Goal: Task Accomplishment & Management: Manage account settings

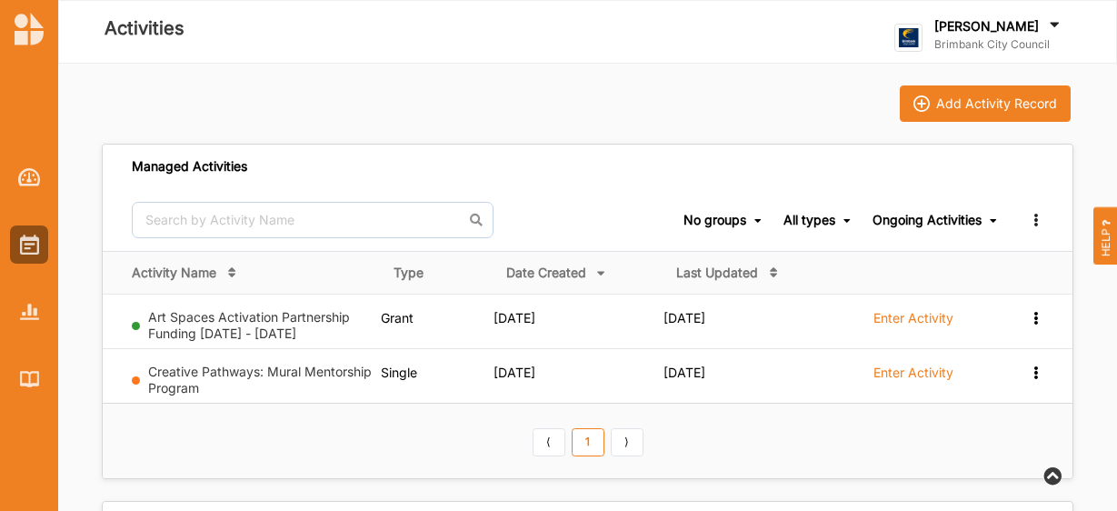
scroll to position [45, 0]
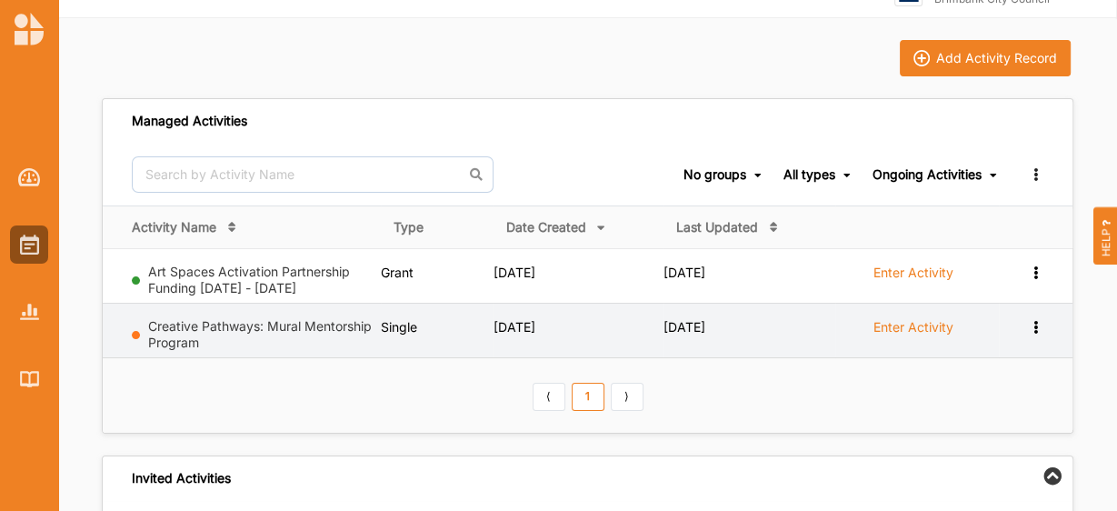
click at [891, 323] on label "Enter Activity" at bounding box center [913, 327] width 80 height 16
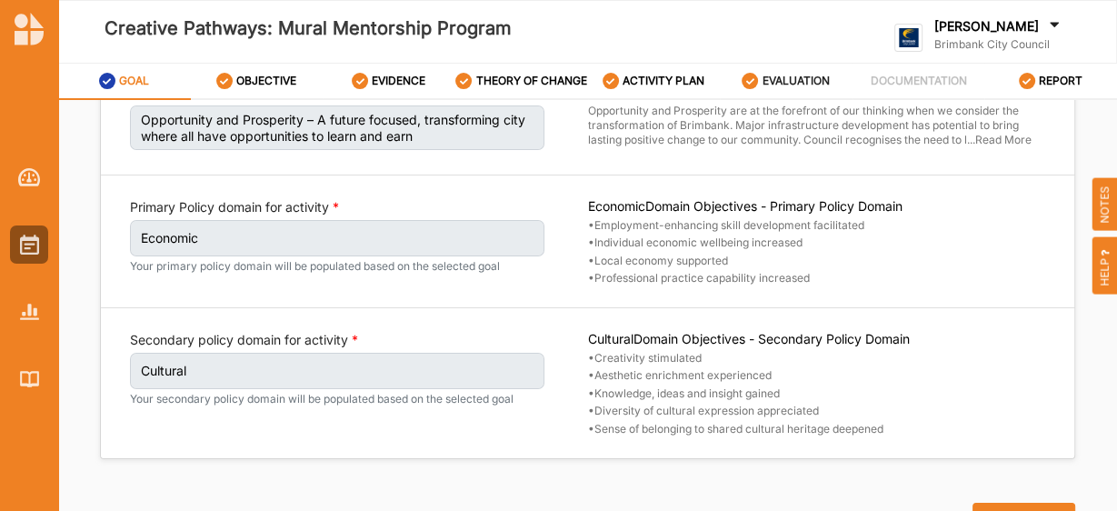
click at [791, 88] on label "EVALUATION" at bounding box center [795, 81] width 67 height 15
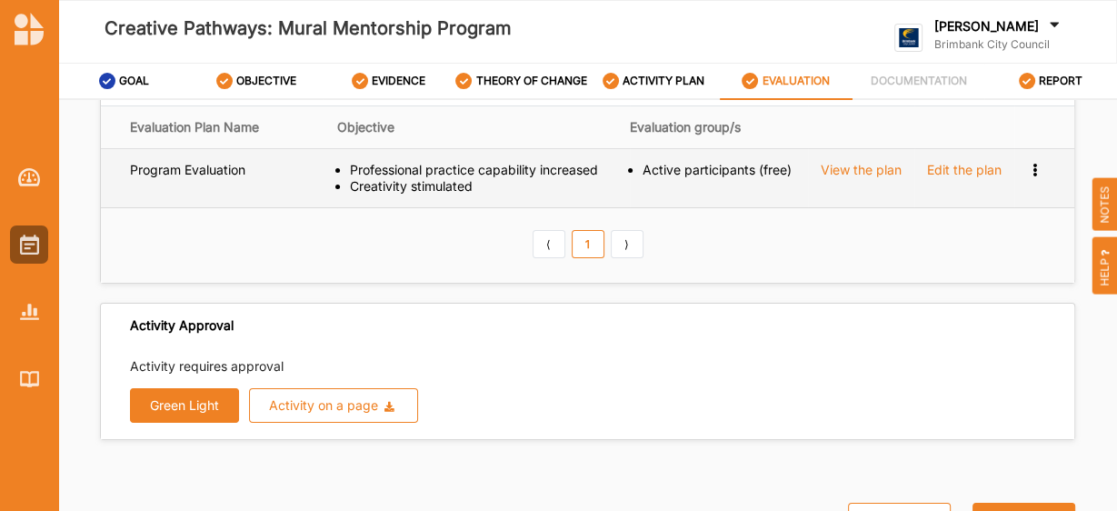
click at [472, 194] on div "Creativity stimulated" at bounding box center [484, 186] width 268 height 16
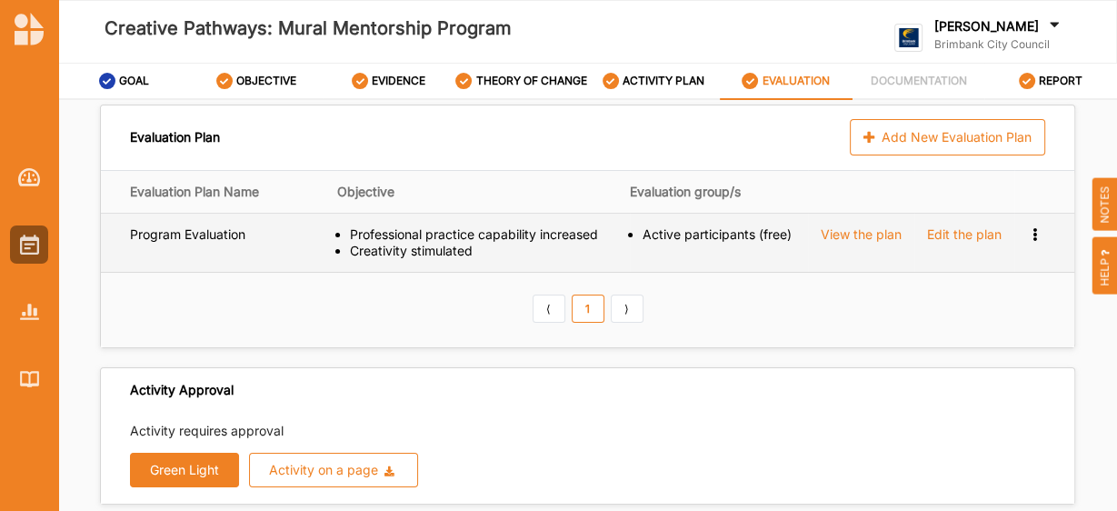
scroll to position [5, 0]
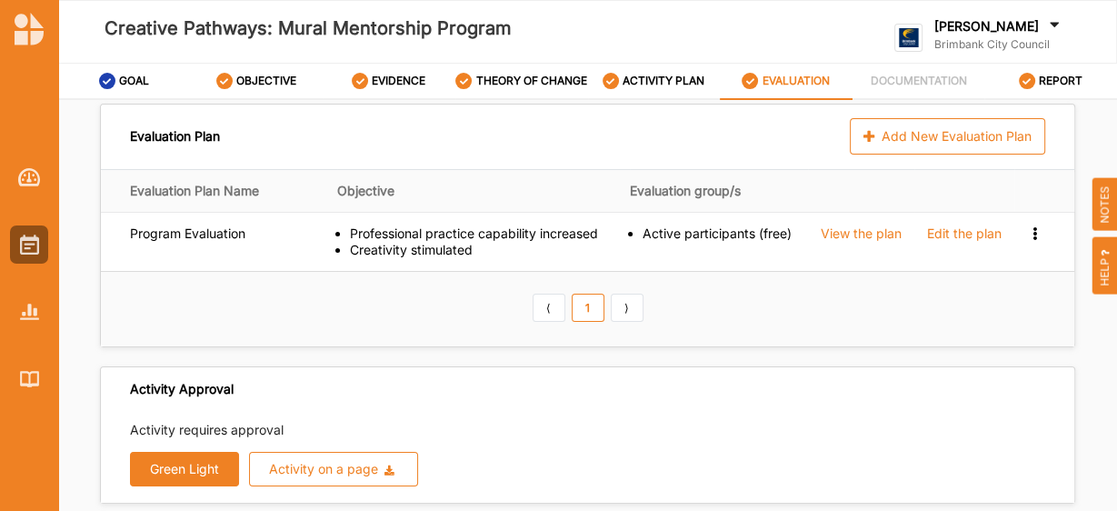
click at [169, 486] on button "Green Light" at bounding box center [184, 469] width 109 height 35
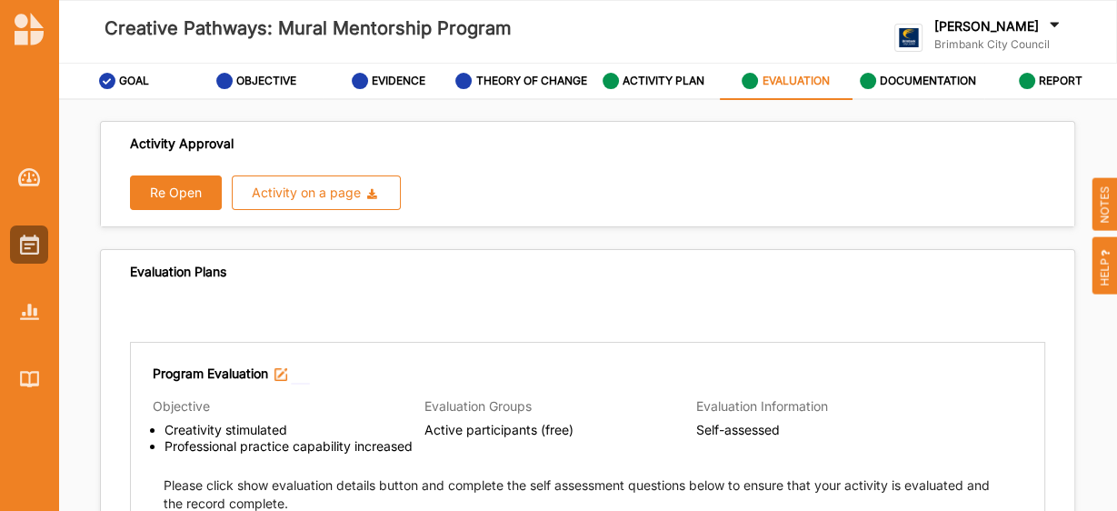
scroll to position [0, 0]
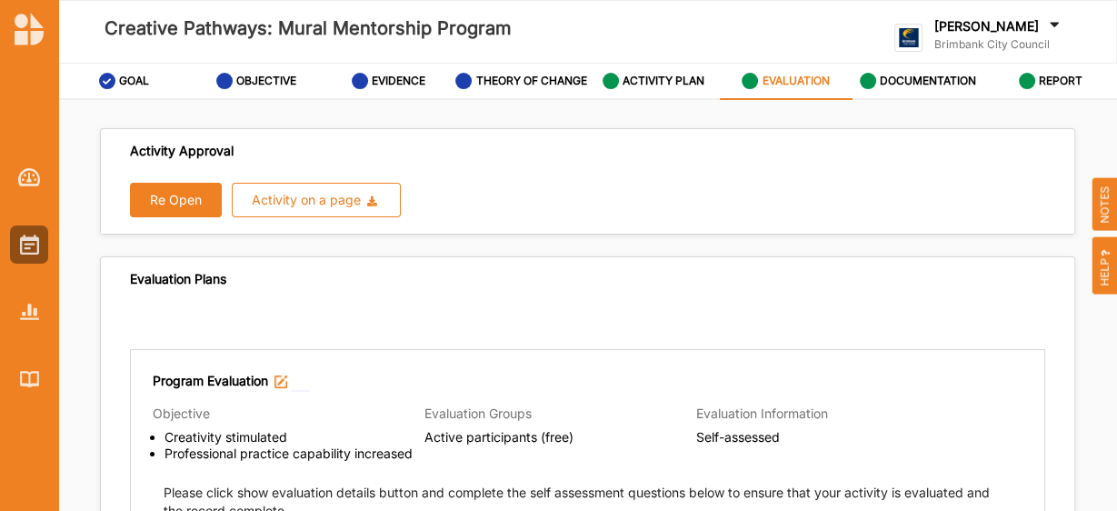
click at [183, 206] on button "Re Open" at bounding box center [176, 200] width 92 height 35
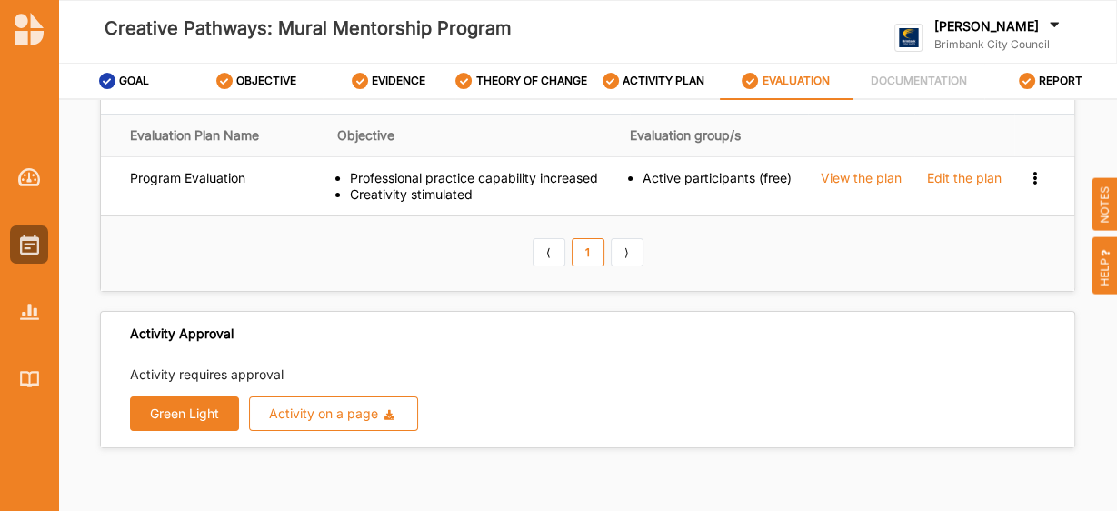
scroll to position [60, 0]
click at [199, 421] on button "Green Light" at bounding box center [184, 414] width 109 height 35
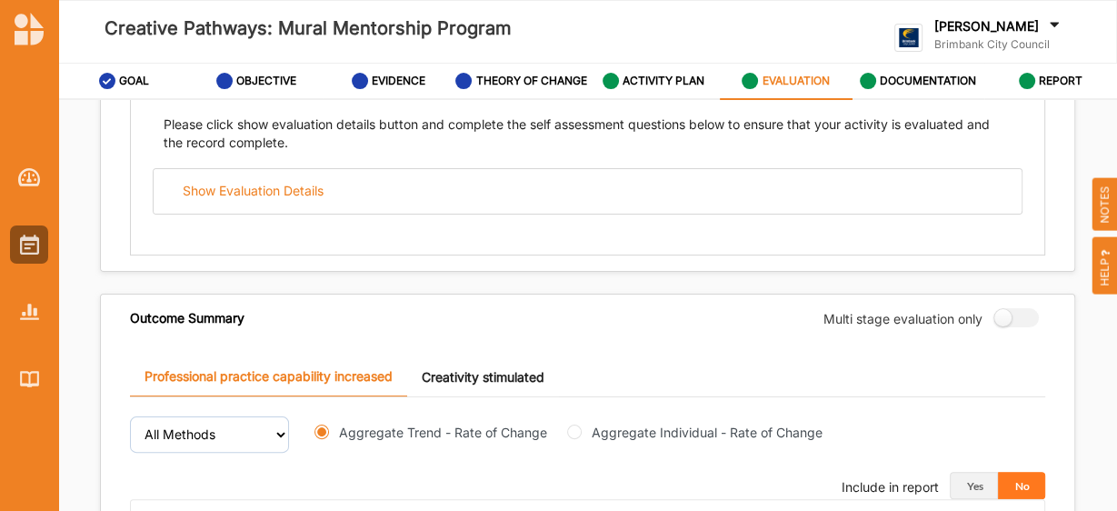
scroll to position [366, 0]
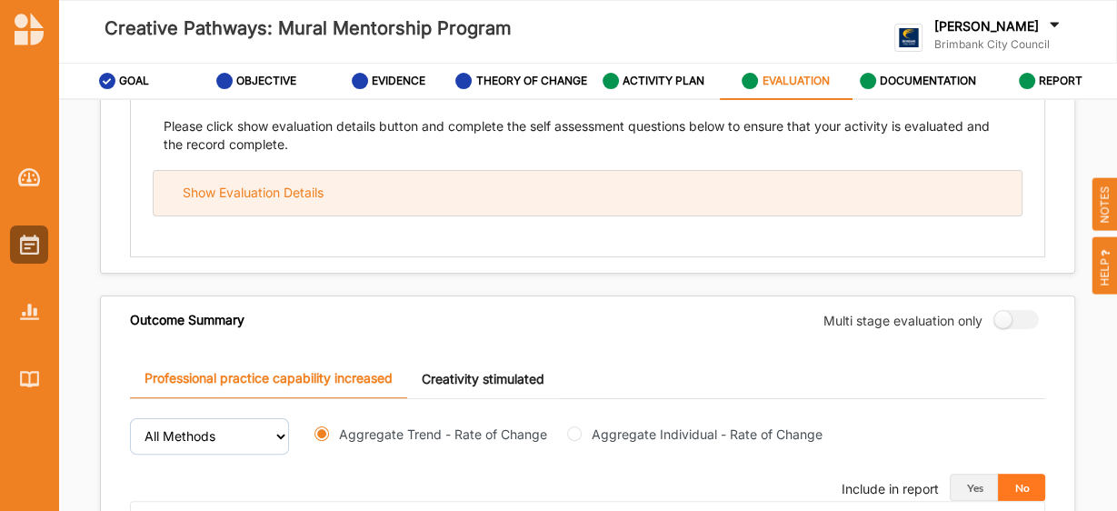
click at [335, 214] on div "Show Evaluation Details" at bounding box center [588, 193] width 868 height 45
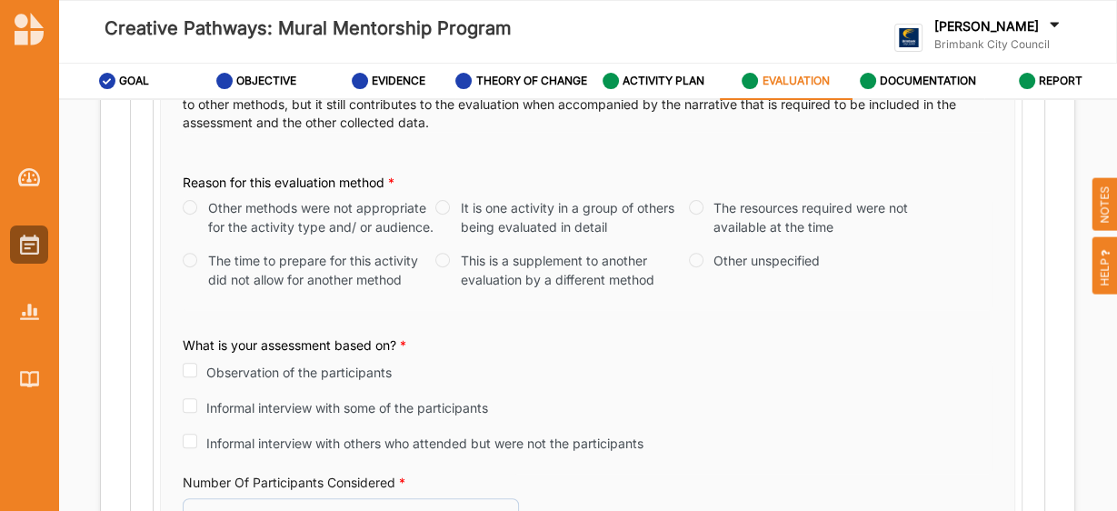
scroll to position [584, 0]
click at [445, 267] on input "This is a supplement to another evaluation by a different method" at bounding box center [442, 260] width 15 height 15
radio input "true"
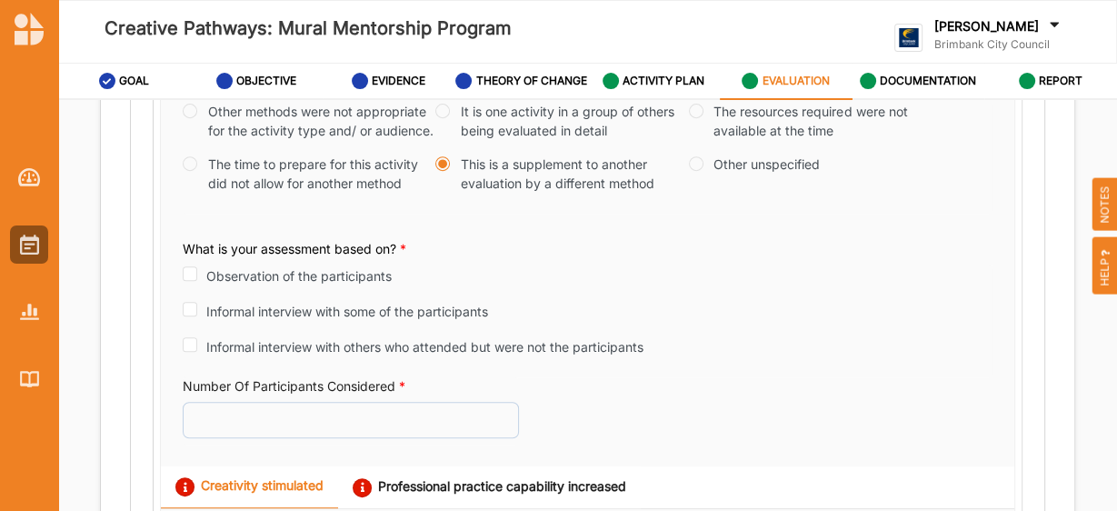
scroll to position [688, 0]
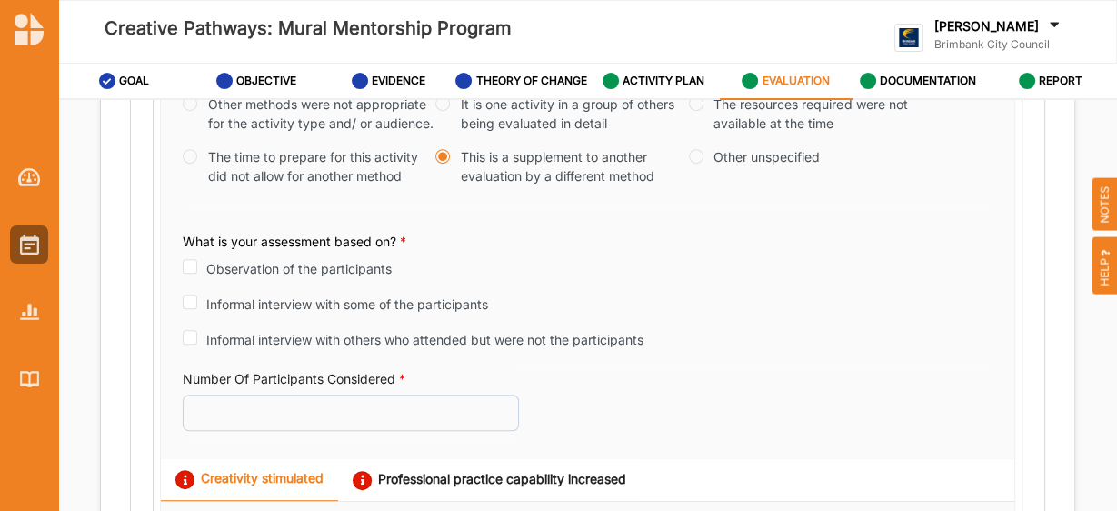
click at [230, 278] on label "Observation of the participants" at bounding box center [298, 268] width 185 height 19
click at [197, 274] on input "Observation of the participants" at bounding box center [190, 266] width 15 height 15
checkbox input "true"
click at [194, 307] on input "Informal interview with some of the participants" at bounding box center [190, 300] width 15 height 15
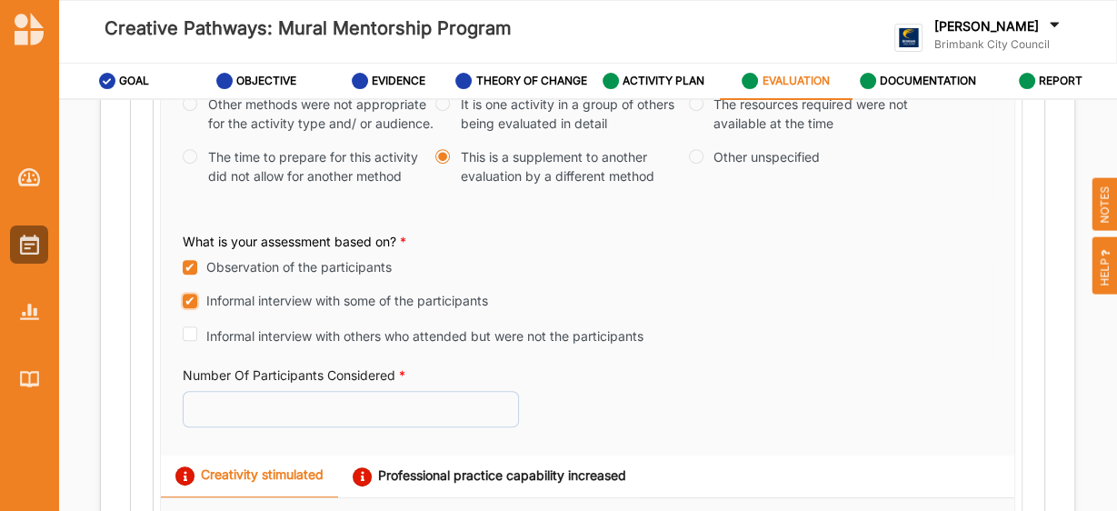
checkbox input "true"
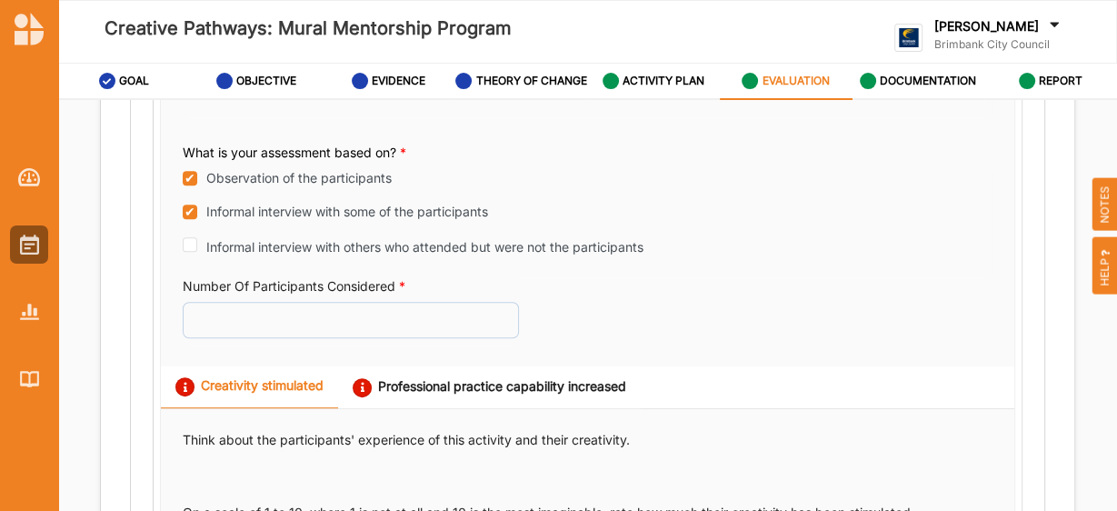
scroll to position [777, 0]
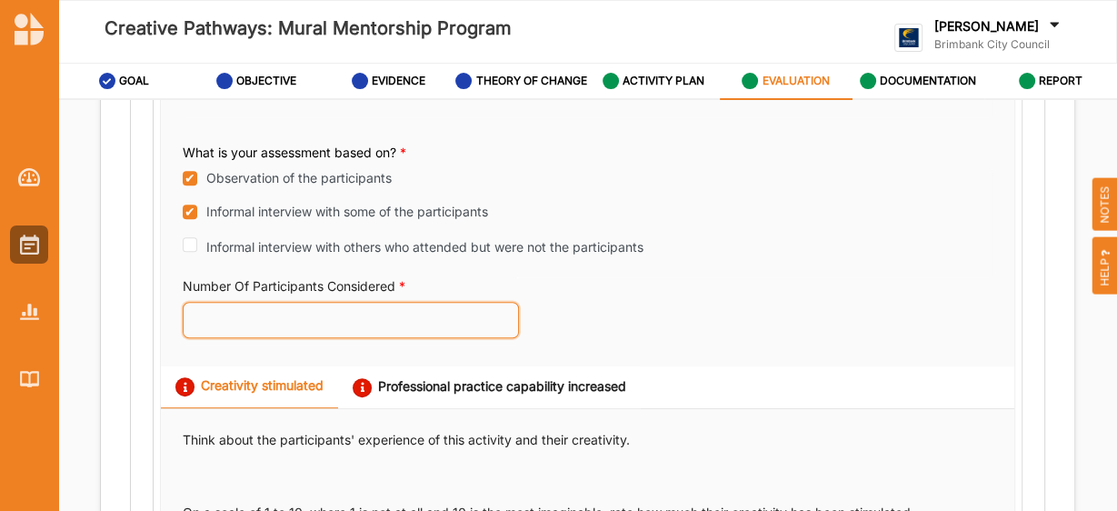
click at [225, 323] on input "Number Of Participants Considered *" at bounding box center [351, 320] width 336 height 36
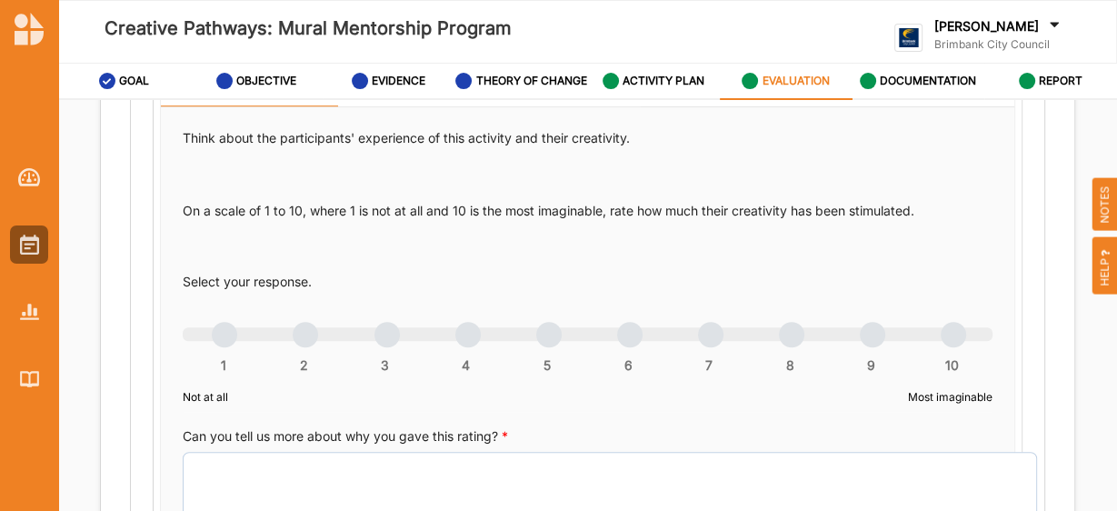
scroll to position [1083, 0]
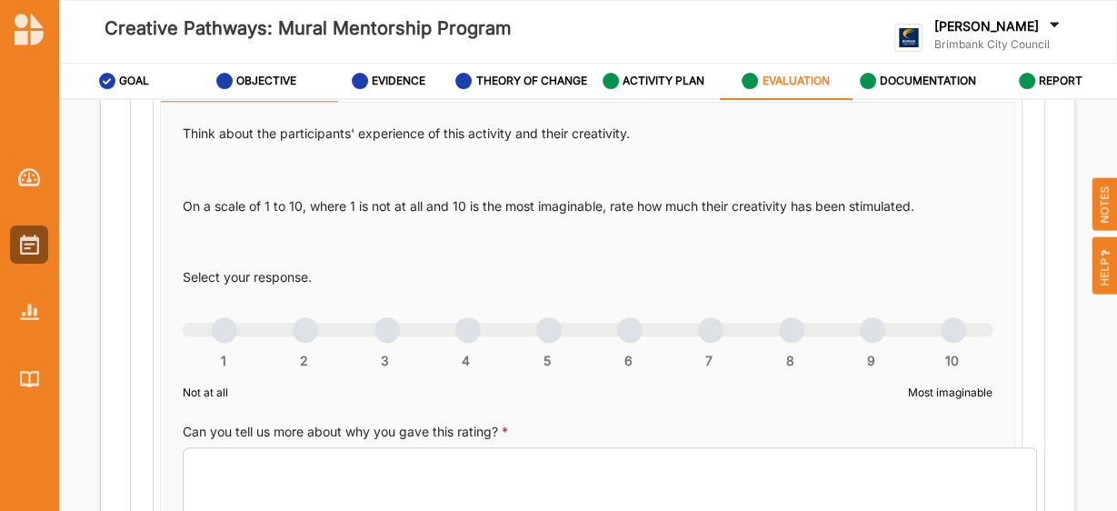
type input "6"
click at [943, 344] on div "1 2 3 4 5 6 7 8 9 10" at bounding box center [588, 339] width 810 height 13
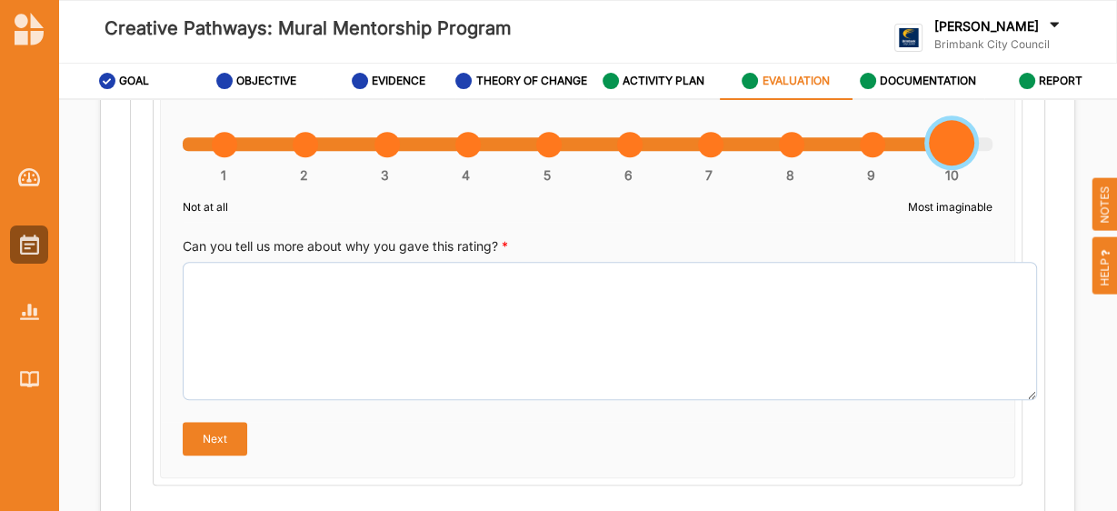
scroll to position [1286, 0]
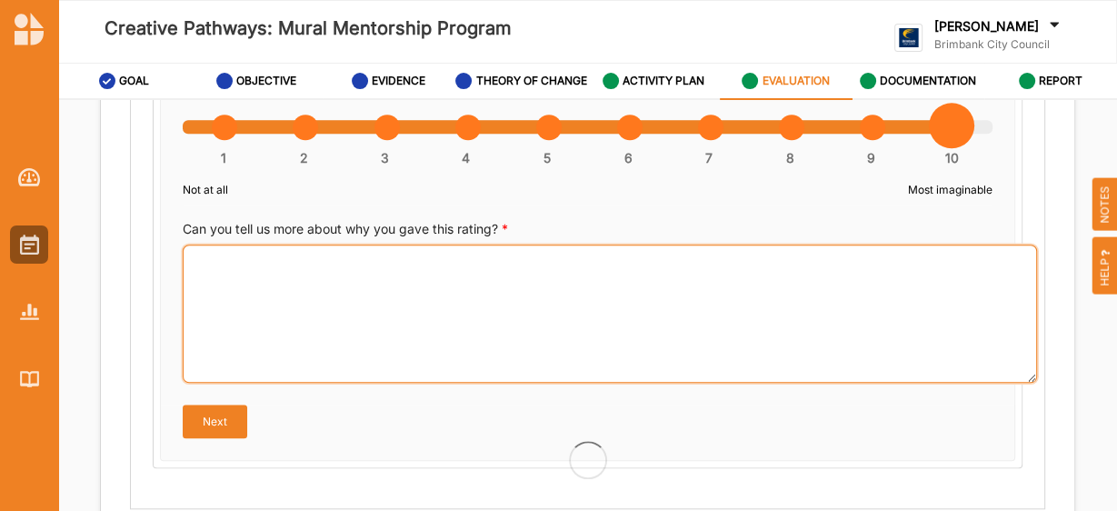
click at [412, 284] on textarea "Can you tell us more about why you gave this rating? *" at bounding box center [610, 313] width 854 height 138
paste textarea "The participants of this project all came into it with a different level of exp…"
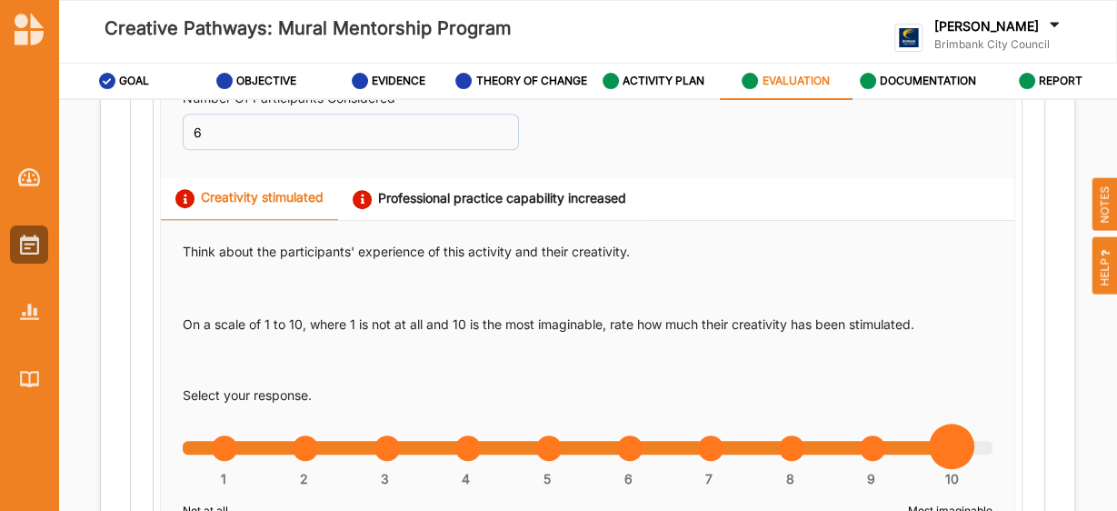
scroll to position [959, 0]
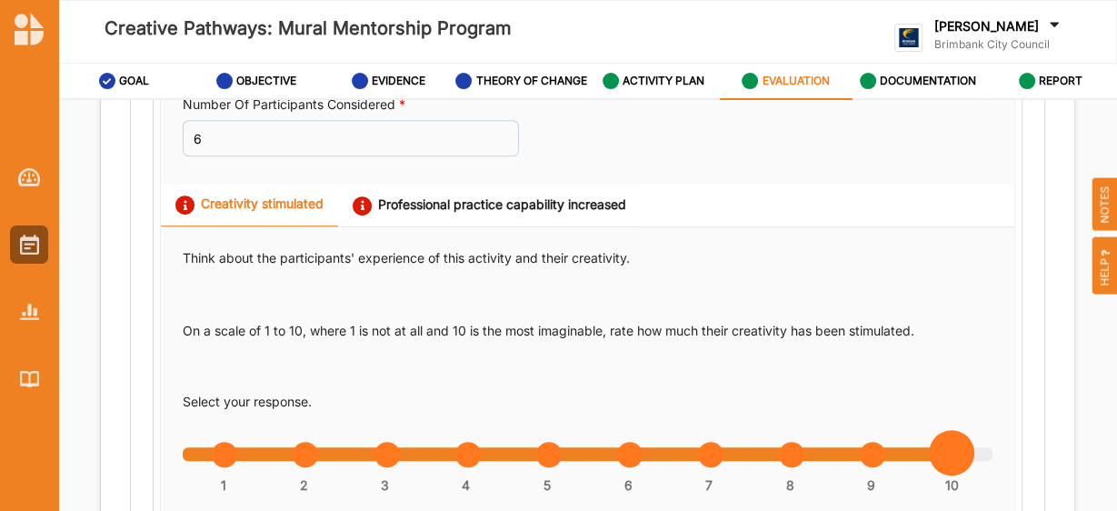
click at [437, 244] on div "Think about the participants' experience of this activity and their creativity.…" at bounding box center [587, 479] width 853 height 504
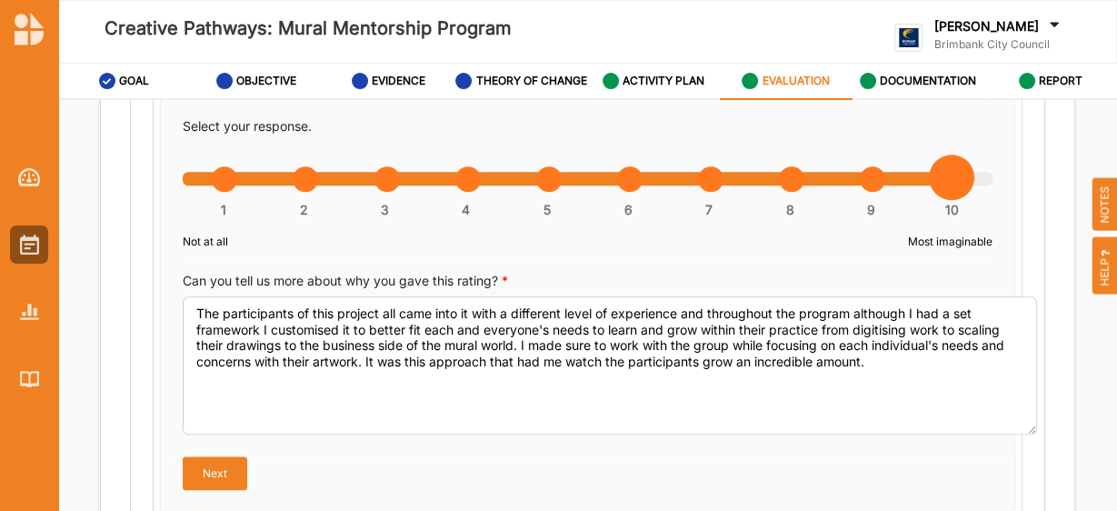
scroll to position [1236, 0]
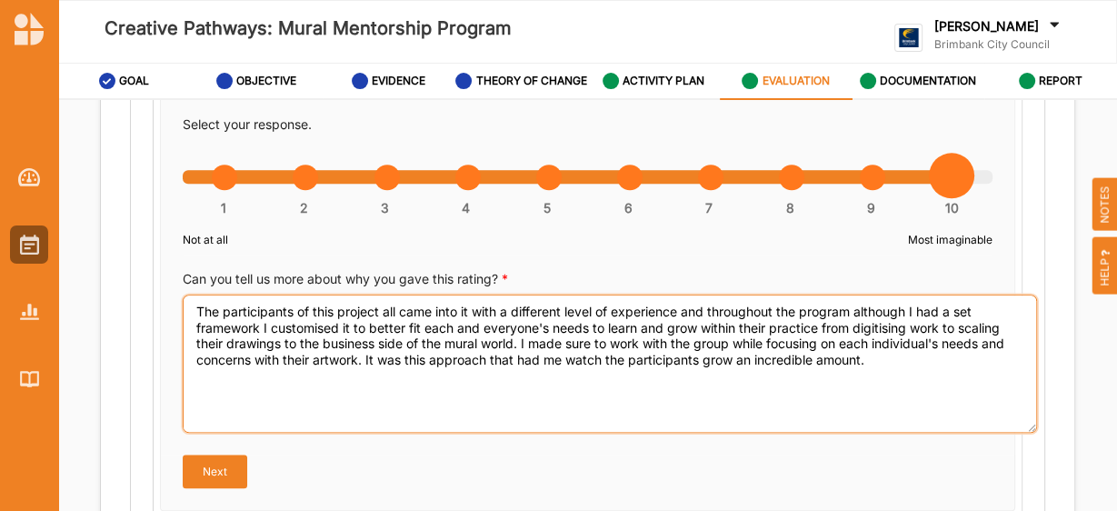
drag, startPoint x: 880, startPoint y: 373, endPoint x: 177, endPoint y: 309, distance: 705.4
click at [178, 313] on div "Think about the participants' experience of this activity and their creativity.…" at bounding box center [587, 202] width 853 height 504
paste textarea "An immense amount of creativity has been achieved, not only did they execute fo…"
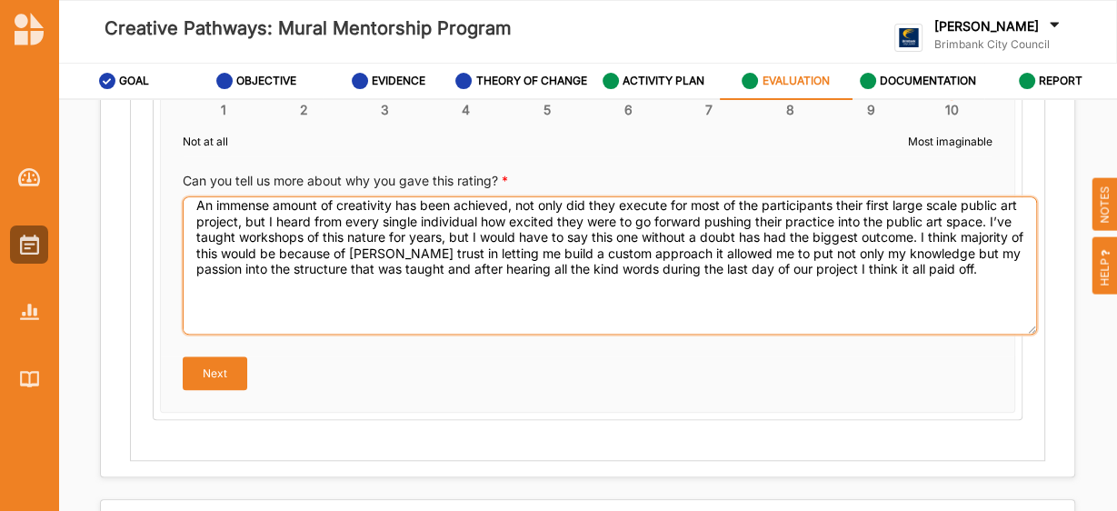
scroll to position [0, 0]
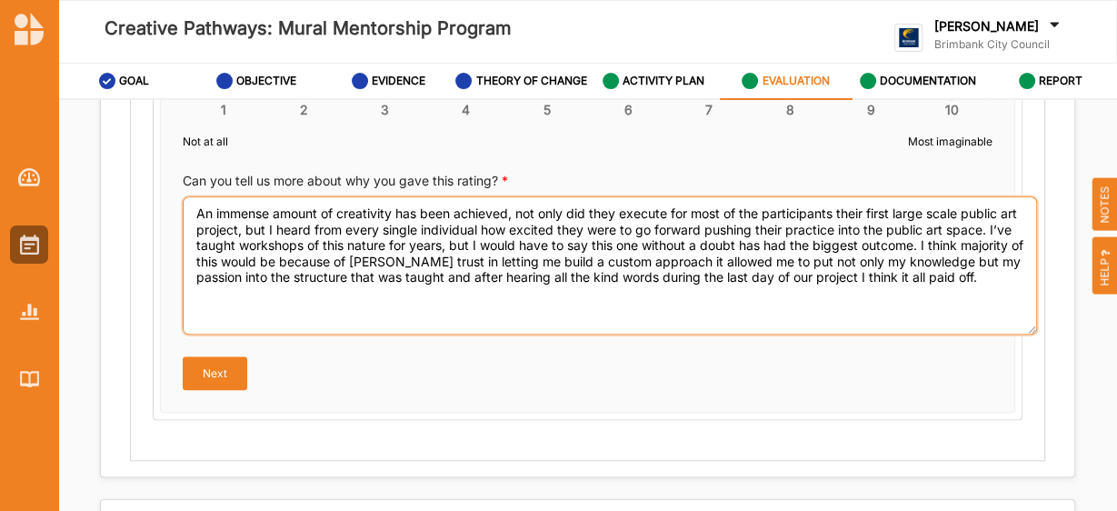
type textarea "An immense amount of creativity has been achieved, not only did they execute fo…"
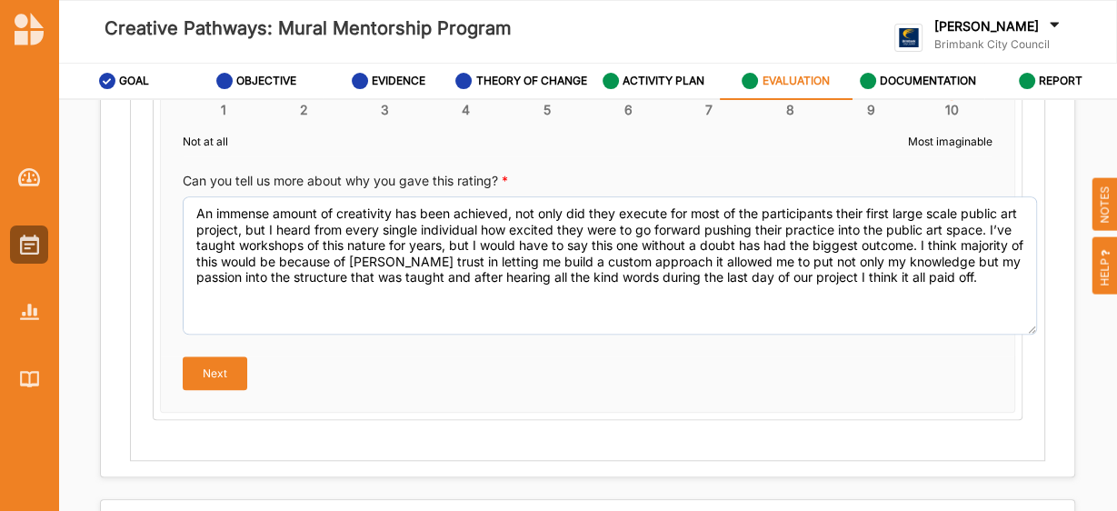
click at [212, 387] on button "Next" at bounding box center [215, 372] width 65 height 33
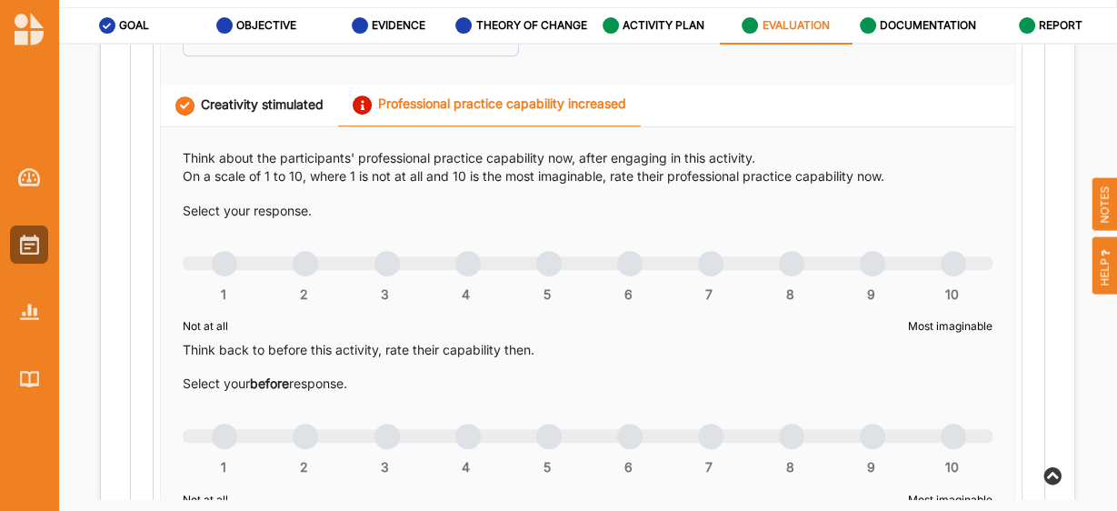
scroll to position [1003, 0]
click at [704, 277] on div "1 2 3 4 5 6 7 8 9 10" at bounding box center [588, 272] width 810 height 13
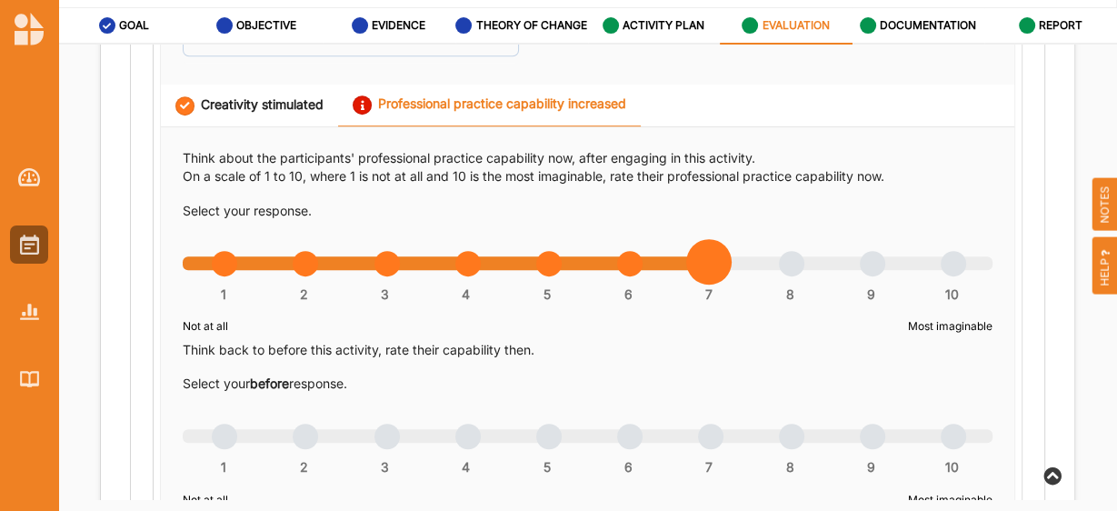
click at [932, 279] on div "1 2 3 4 5 6 7 8 9 10" at bounding box center [588, 272] width 810 height 13
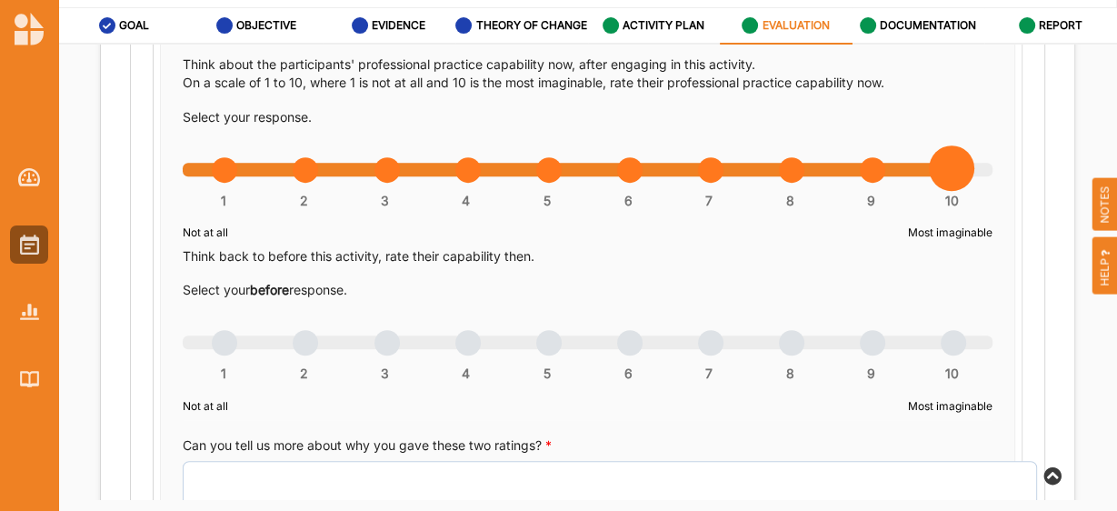
scroll to position [1097, 0]
click at [706, 354] on div "1 2 3 4 5 6 7 8 9 10" at bounding box center [588, 351] width 810 height 13
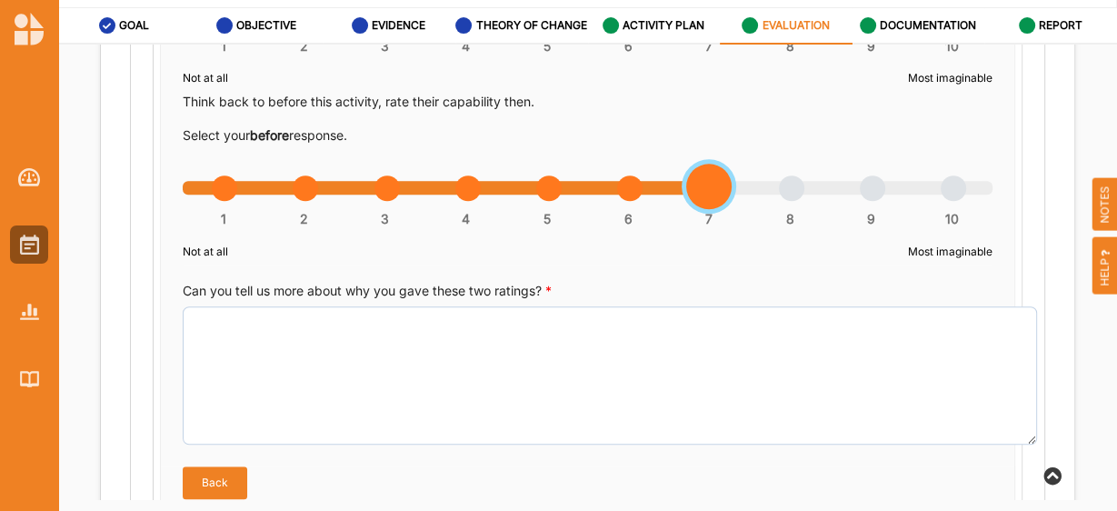
scroll to position [1252, 0]
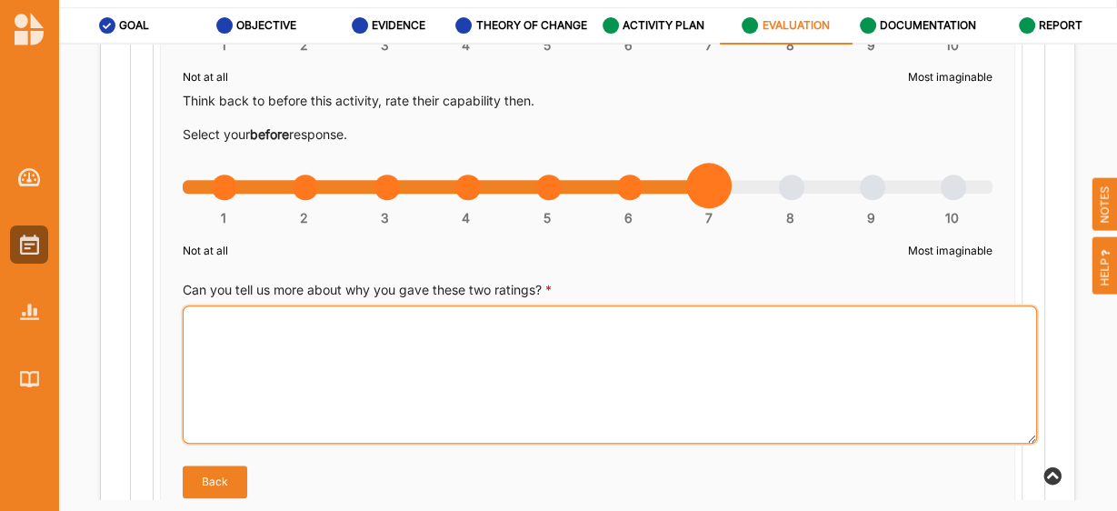
click at [336, 346] on textarea "Can you tell us more about why you gave these two ratings? *" at bounding box center [610, 374] width 854 height 138
radio input "true"
paste textarea "The participants of this project all came into it with a different level of exp…"
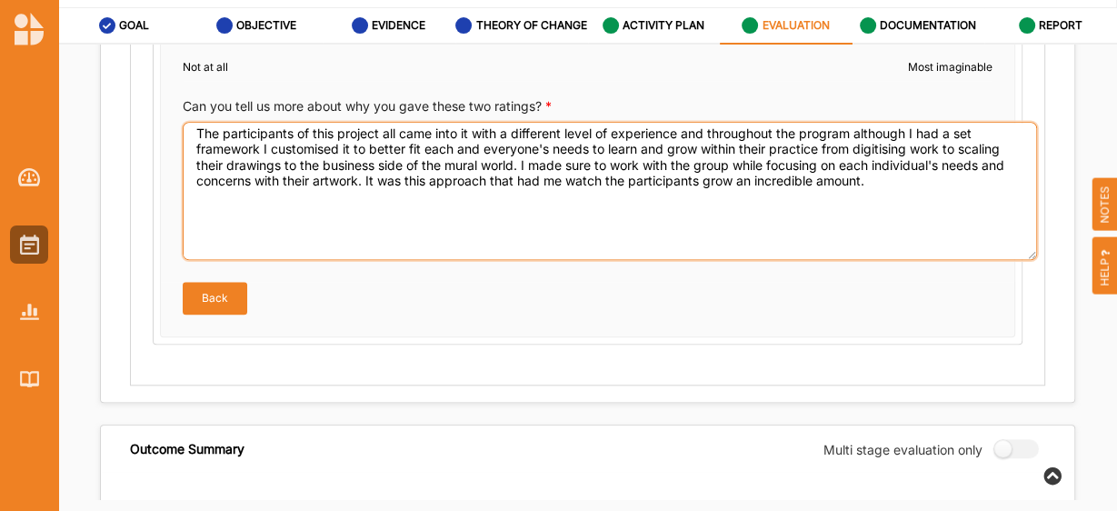
scroll to position [0, 0]
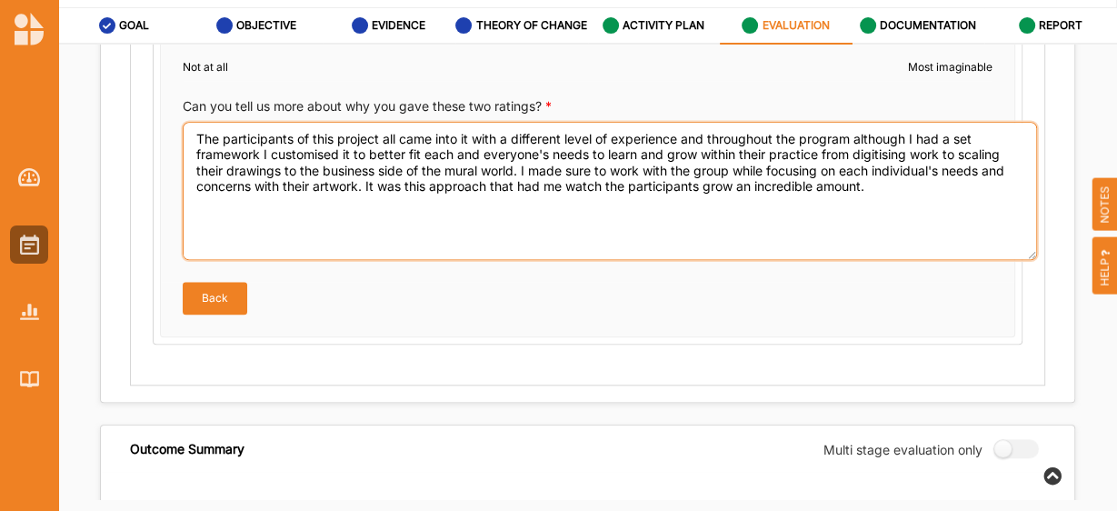
type textarea "The participants of this project all came into it with a different level of exp…"
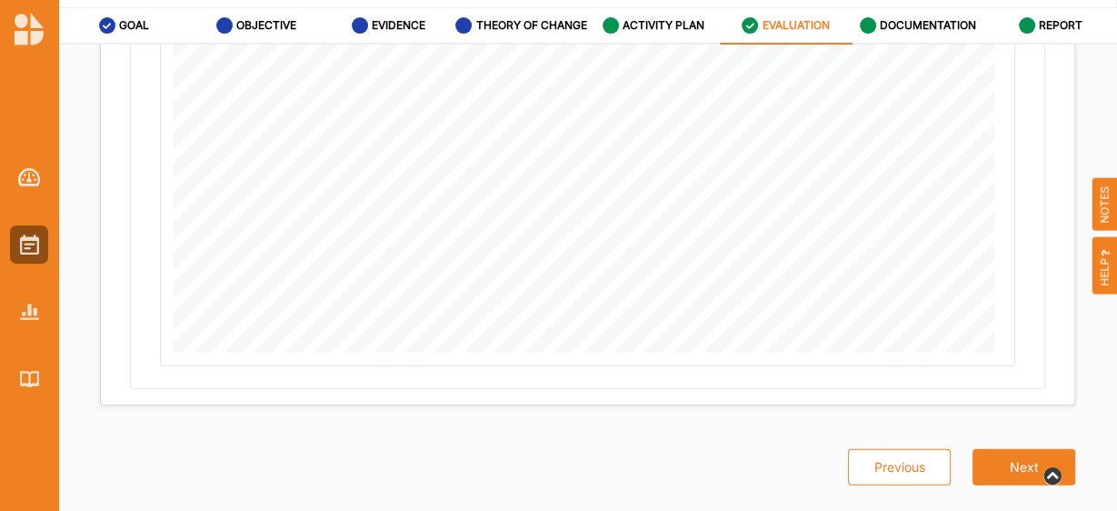
scroll to position [92, 0]
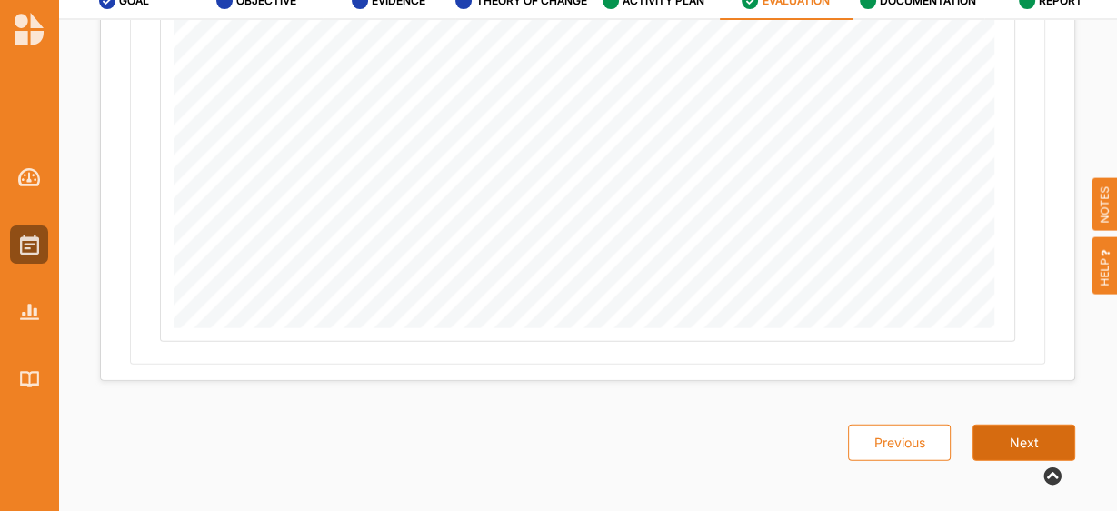
click at [1027, 433] on button "Next" at bounding box center [1023, 442] width 103 height 36
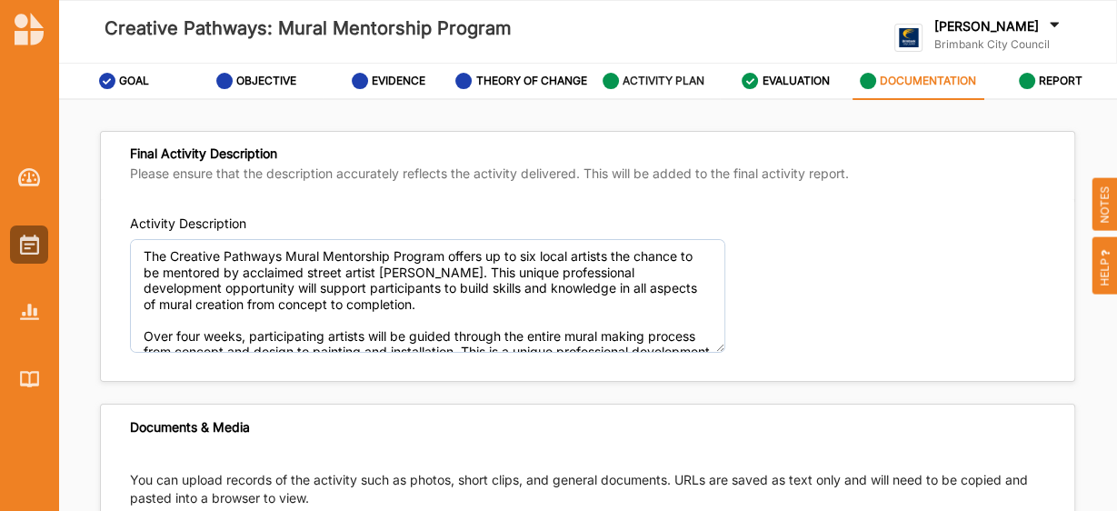
click at [668, 88] on label "ACTIVITY PLAN" at bounding box center [664, 81] width 82 height 15
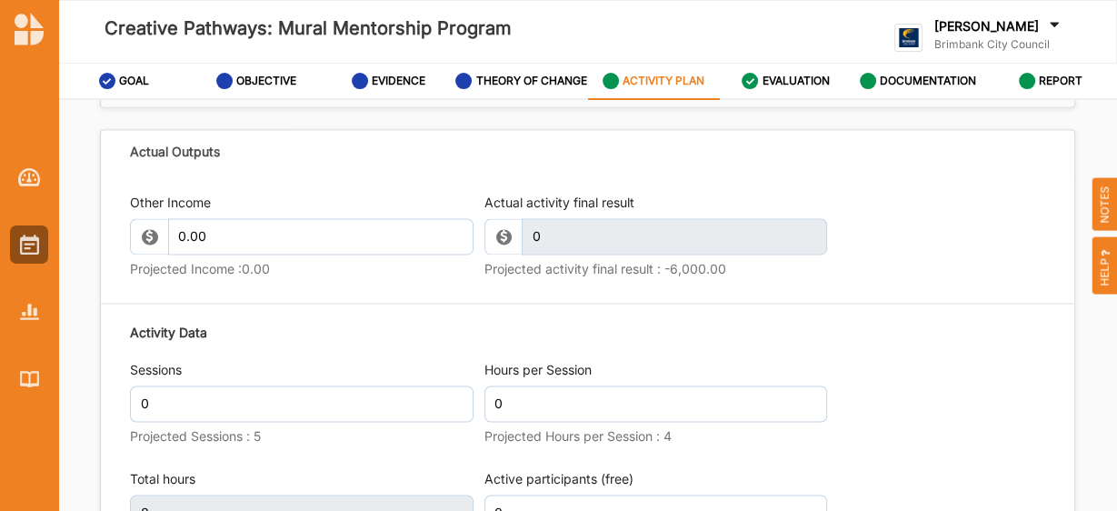
scroll to position [2140, 0]
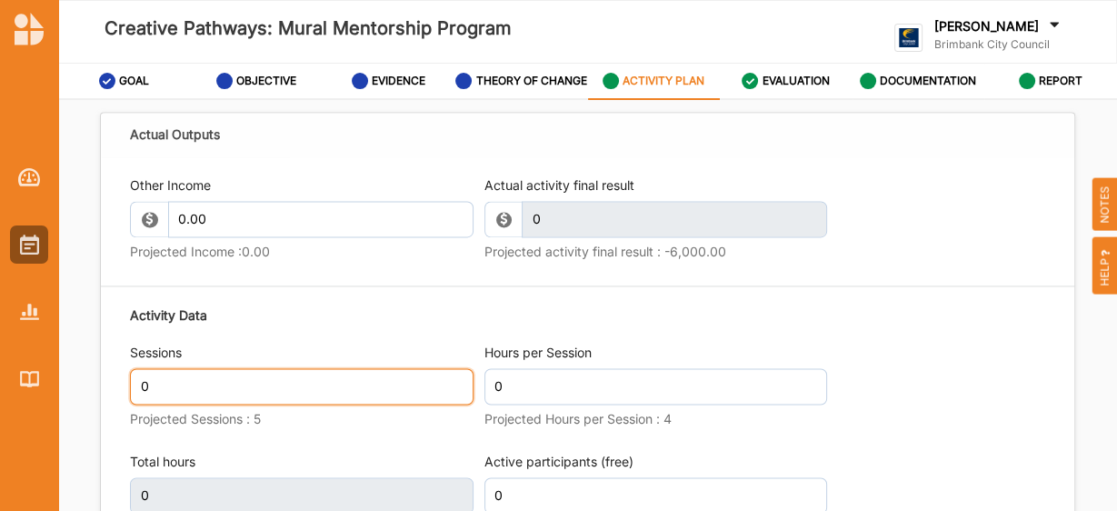
drag, startPoint x: 314, startPoint y: 381, endPoint x: 184, endPoint y: 381, distance: 130.0
click at [184, 381] on input "0" at bounding box center [302, 386] width 344 height 36
type input "5"
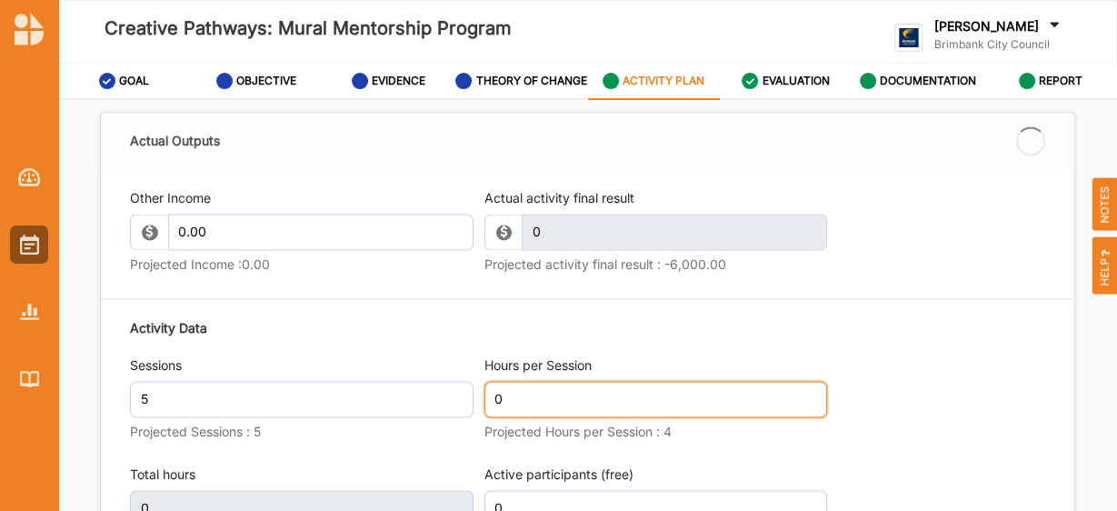
click at [545, 391] on input "0" at bounding box center [656, 399] width 344 height 36
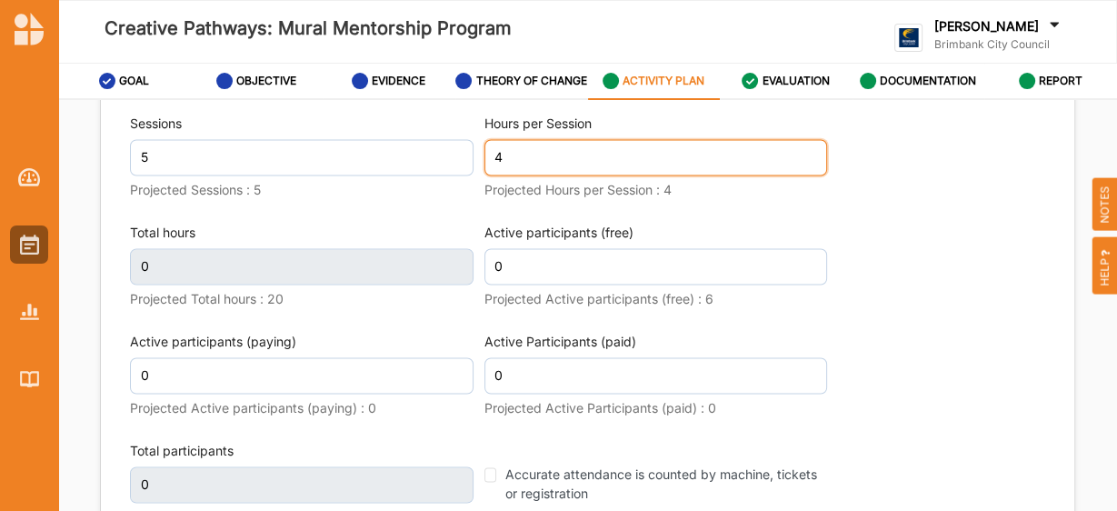
type input "4"
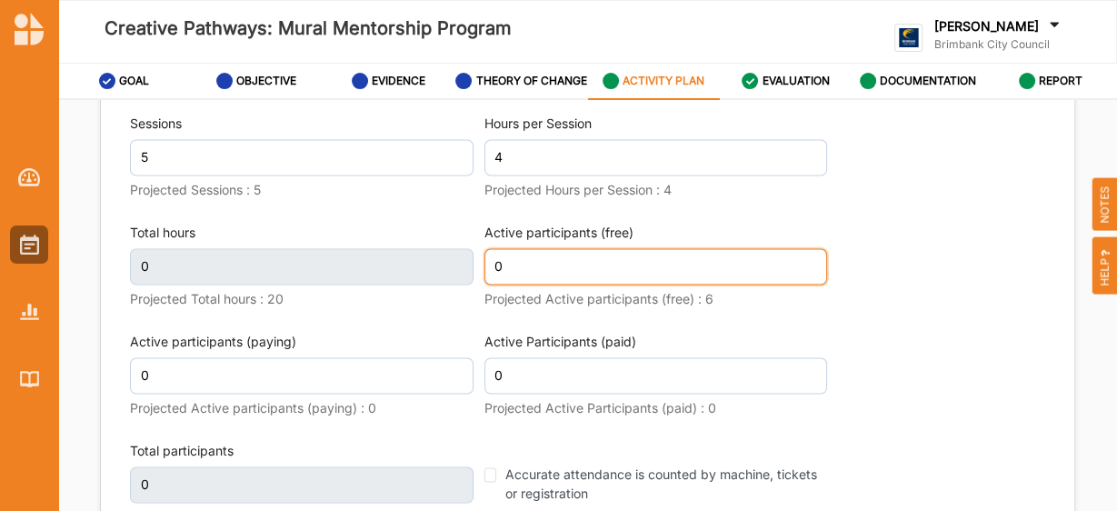
click at [584, 270] on input "0" at bounding box center [656, 266] width 344 height 36
type input "20"
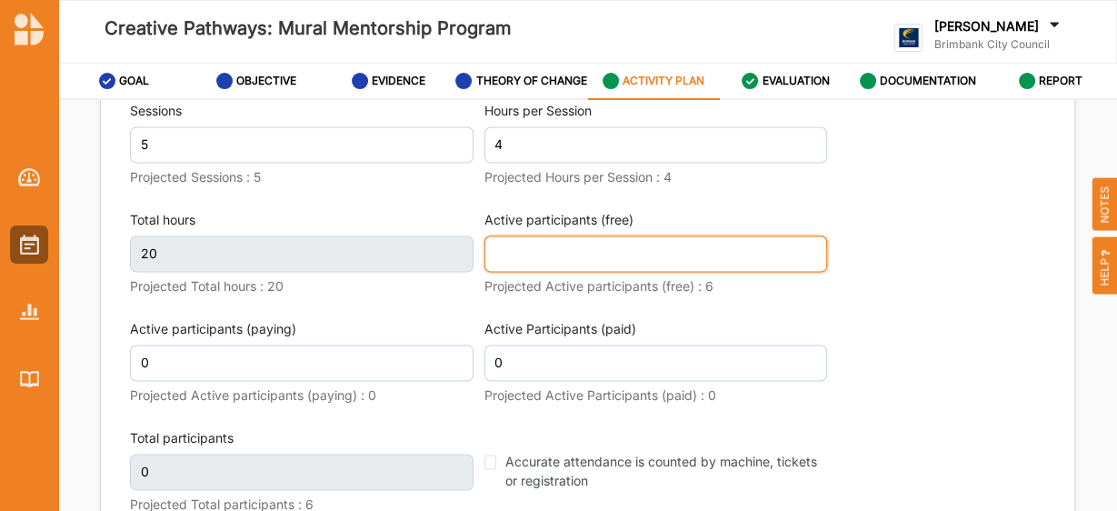
scroll to position [2369, 0]
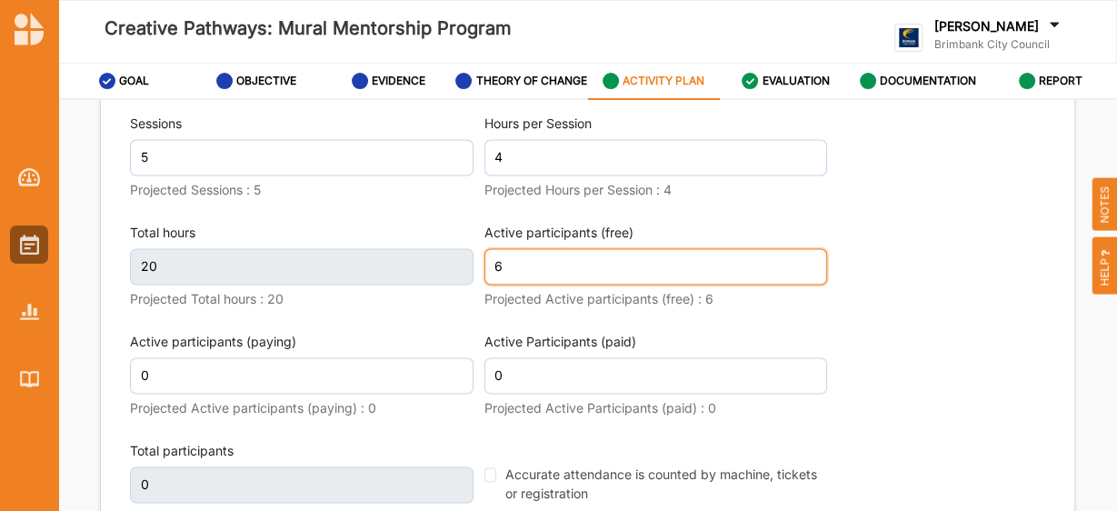
type input "6"
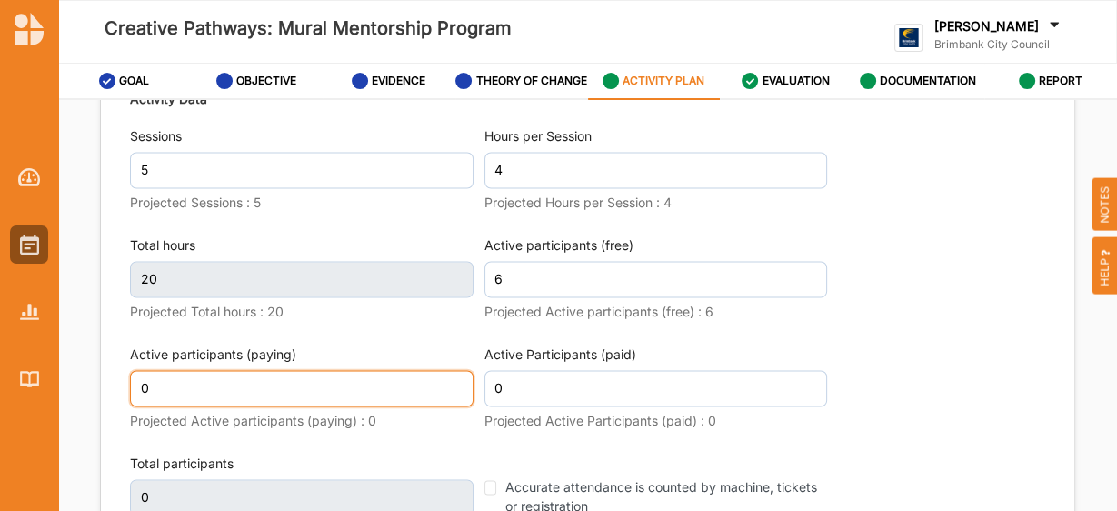
click at [279, 372] on input "0" at bounding box center [302, 388] width 344 height 36
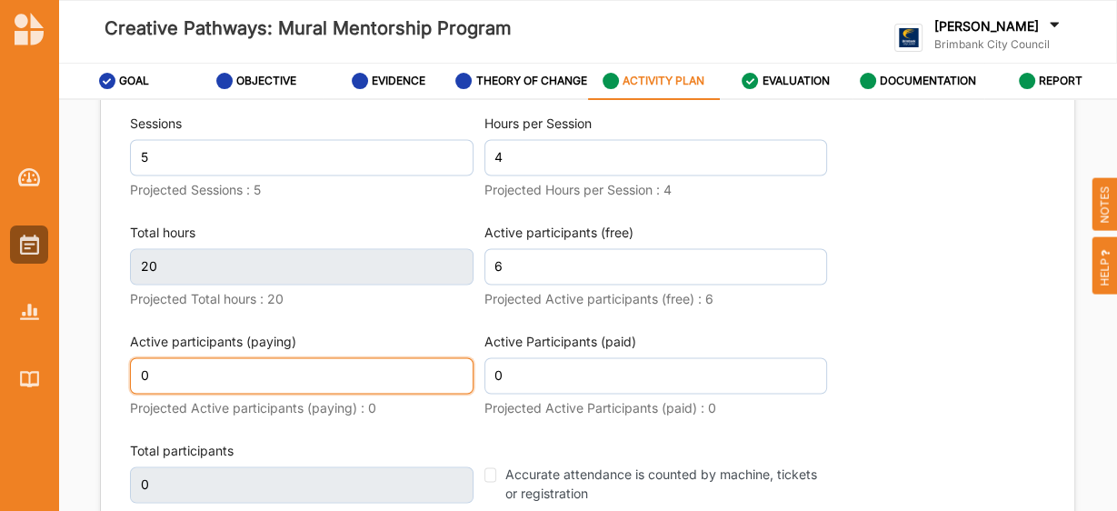
type input "6"
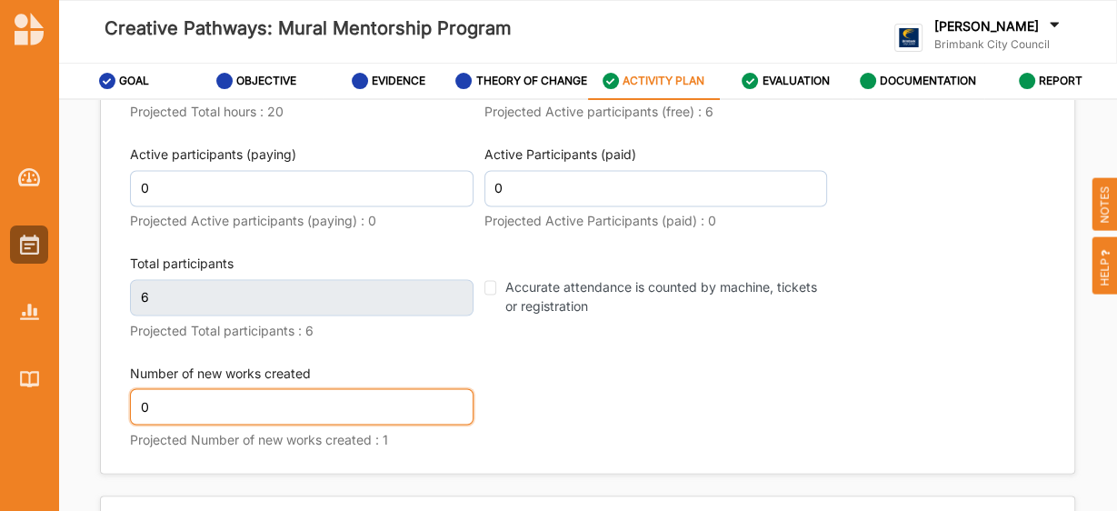
scroll to position [2582, 0]
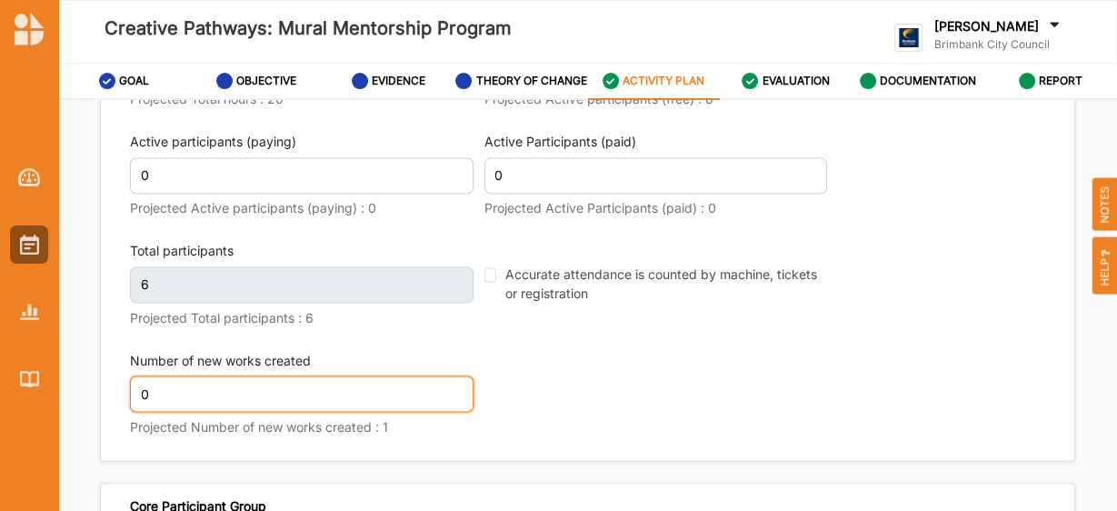
drag, startPoint x: 256, startPoint y: 385, endPoint x: 100, endPoint y: 373, distance: 156.8
click at [101, 373] on div "Other Income 0.00 Projected Income : 0.00 Actual activity final result 0 This f…" at bounding box center [587, 94] width 973 height 732
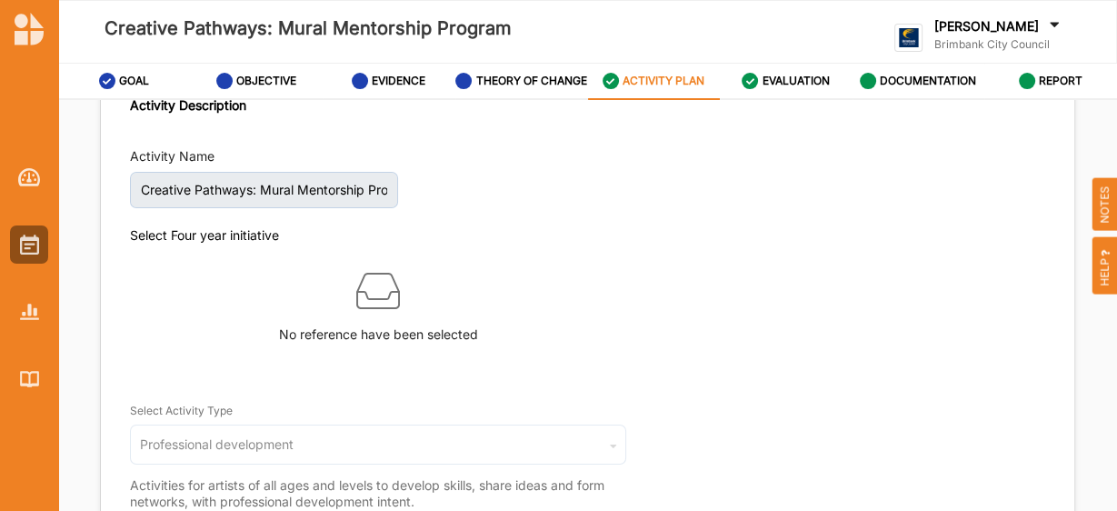
scroll to position [0, 0]
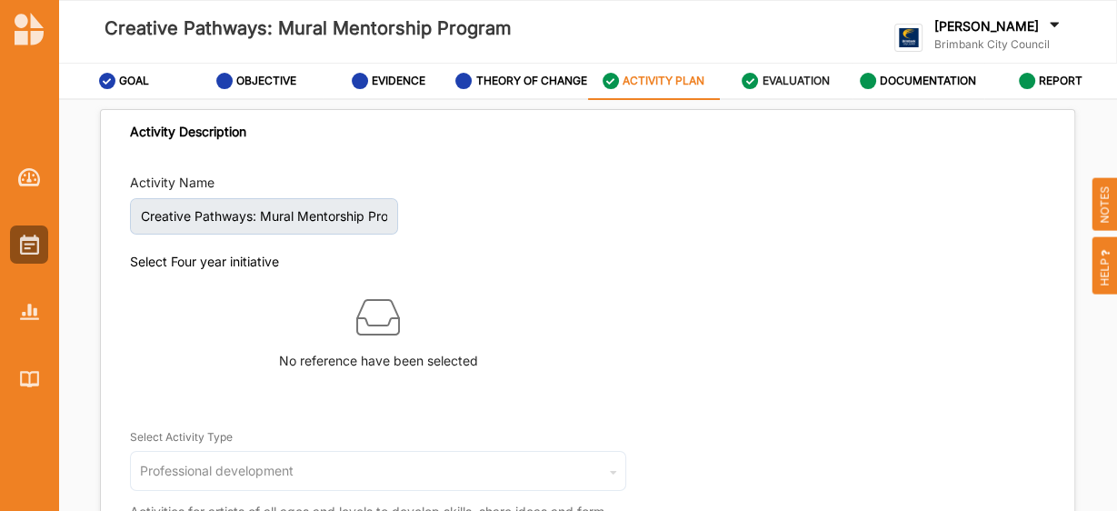
type input "1"
click at [803, 85] on label "EVALUATION" at bounding box center [795, 81] width 67 height 15
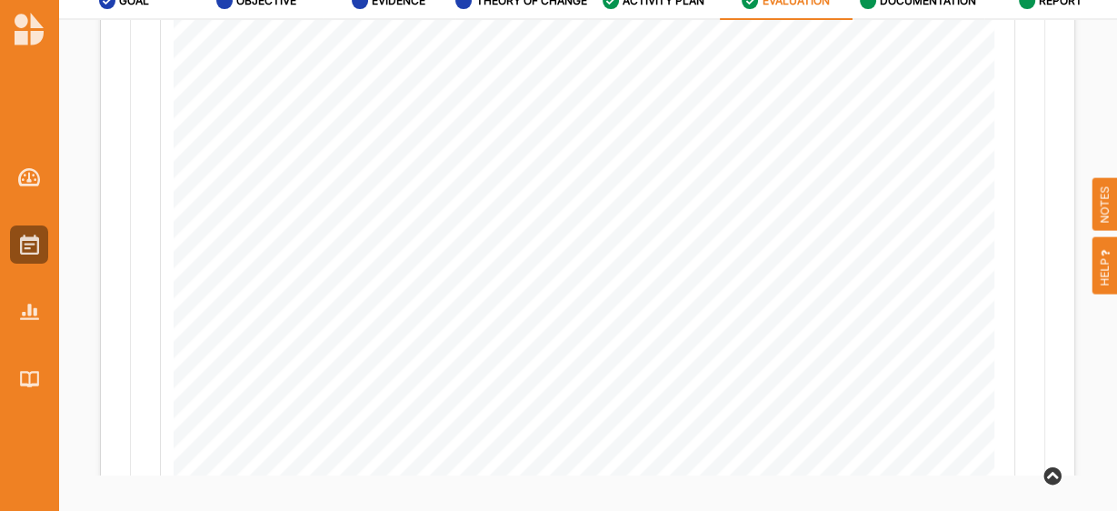
scroll to position [1265, 0]
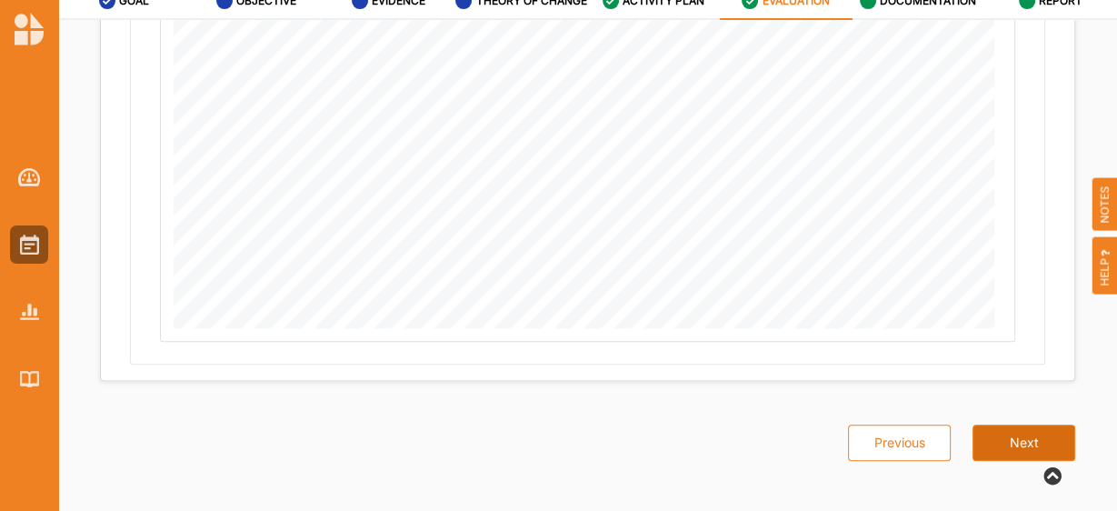
click at [1008, 433] on button "Next" at bounding box center [1023, 442] width 103 height 36
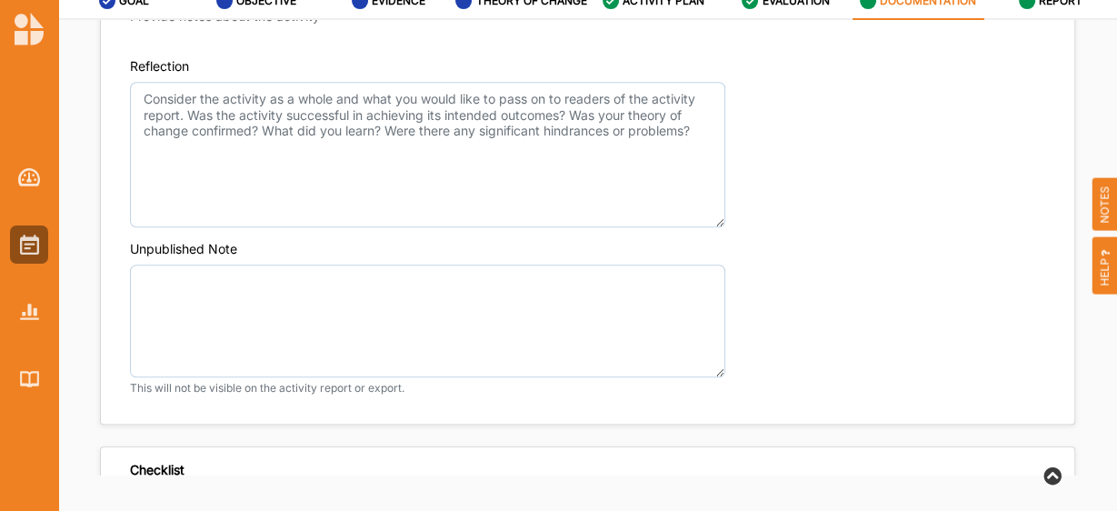
scroll to position [1396, 0]
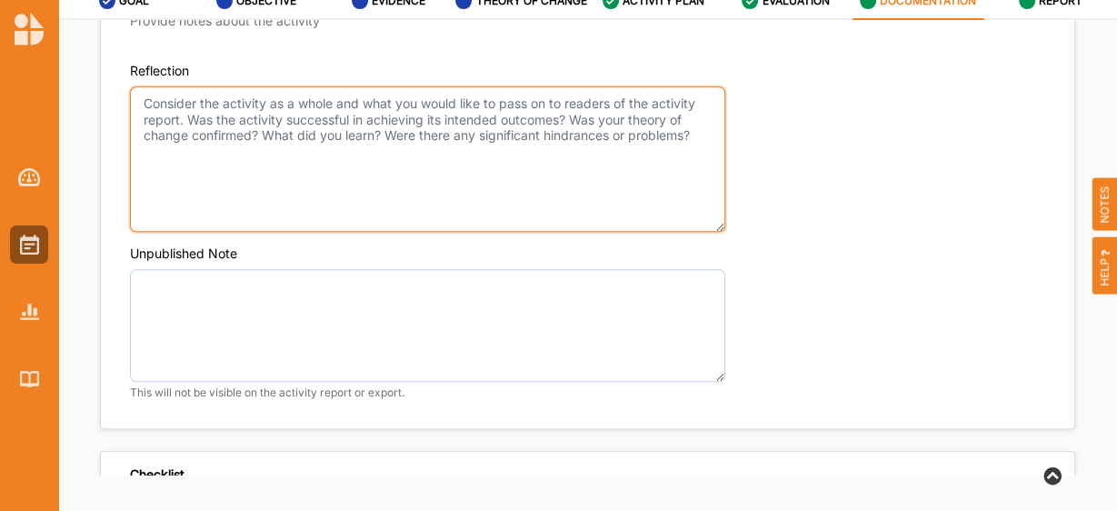
click at [206, 105] on textarea "Reflection" at bounding box center [427, 158] width 595 height 145
paste textarea "The program was delivered successfully, providing a structured professional dev…"
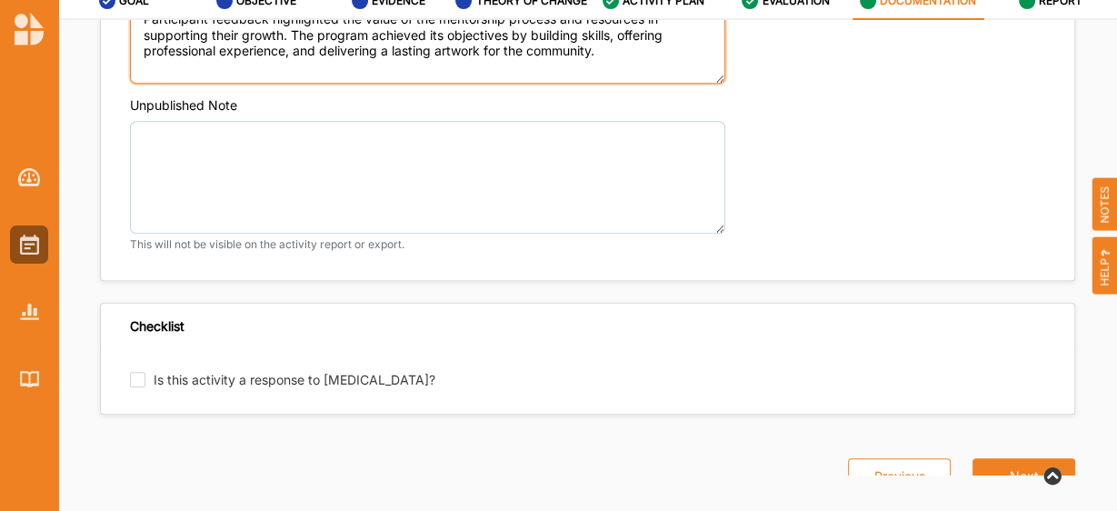
scroll to position [1576, 0]
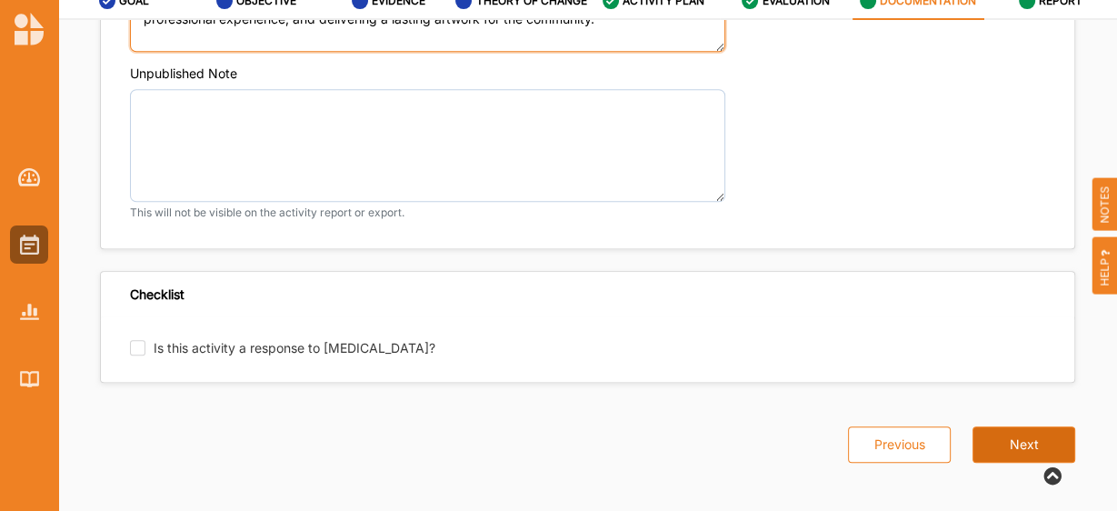
type textarea "The program was delivered successfully, providing a structured professional dev…"
click at [1021, 447] on button "Next" at bounding box center [1023, 444] width 103 height 36
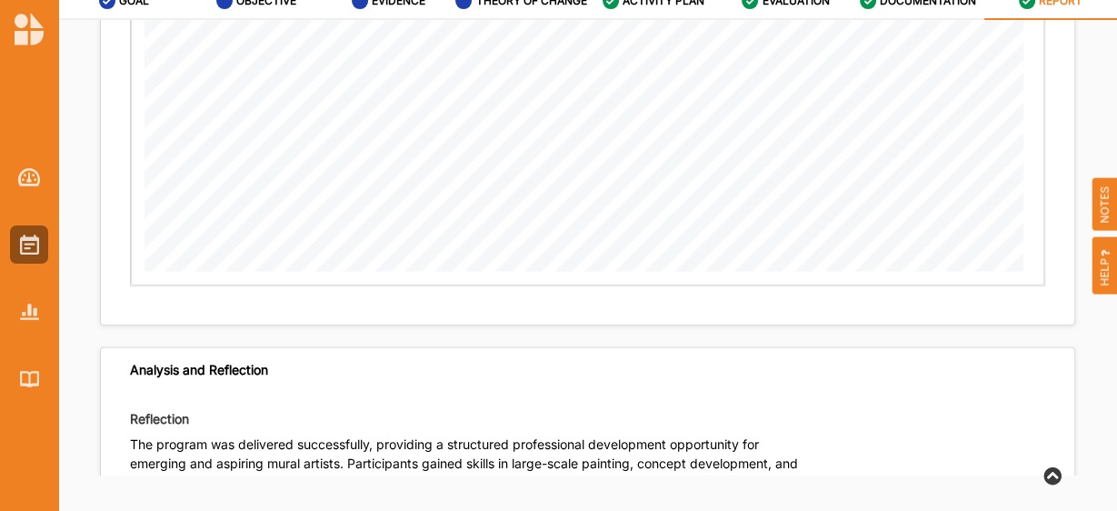
scroll to position [3488, 0]
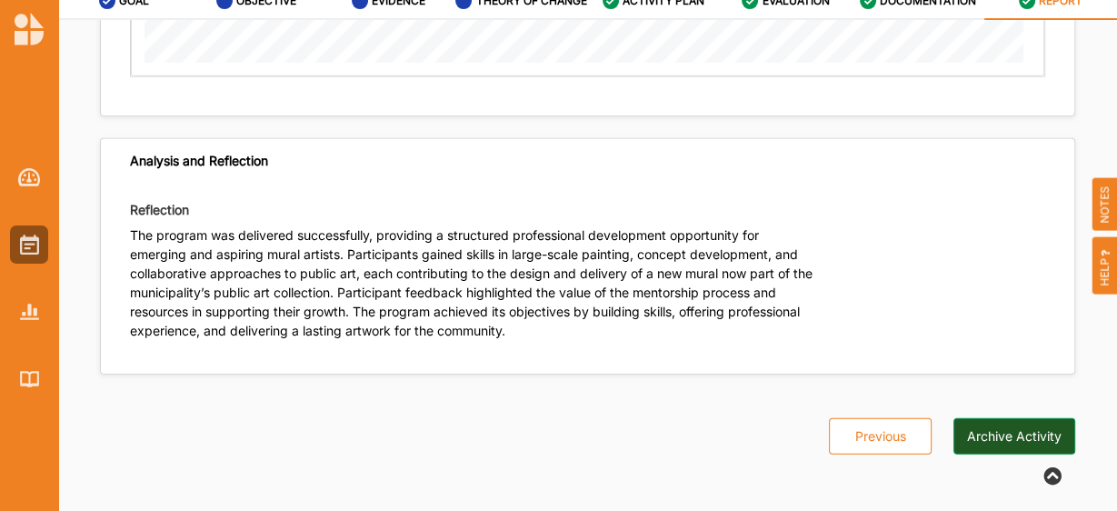
click at [1004, 442] on button "Archive Activity" at bounding box center [1014, 436] width 122 height 36
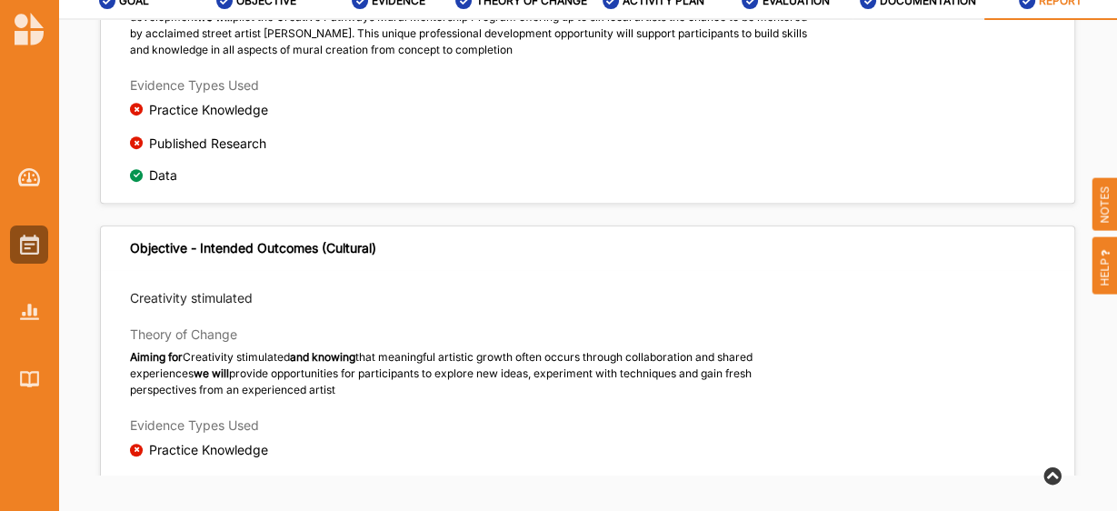
scroll to position [696, 0]
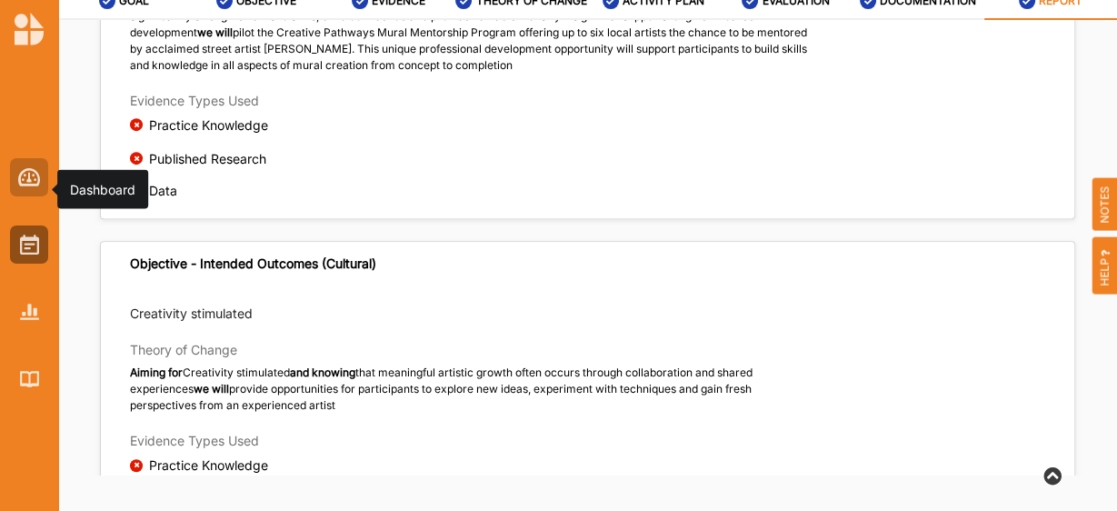
click at [22, 174] on img at bounding box center [29, 177] width 23 height 18
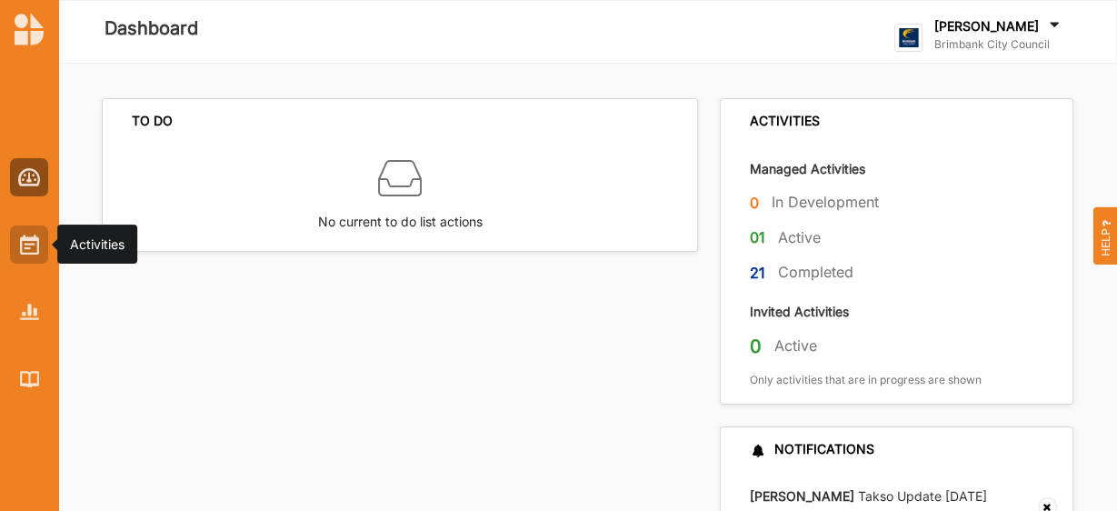
click at [24, 248] on img at bounding box center [29, 244] width 19 height 20
